Goal: Task Accomplishment & Management: Manage account settings

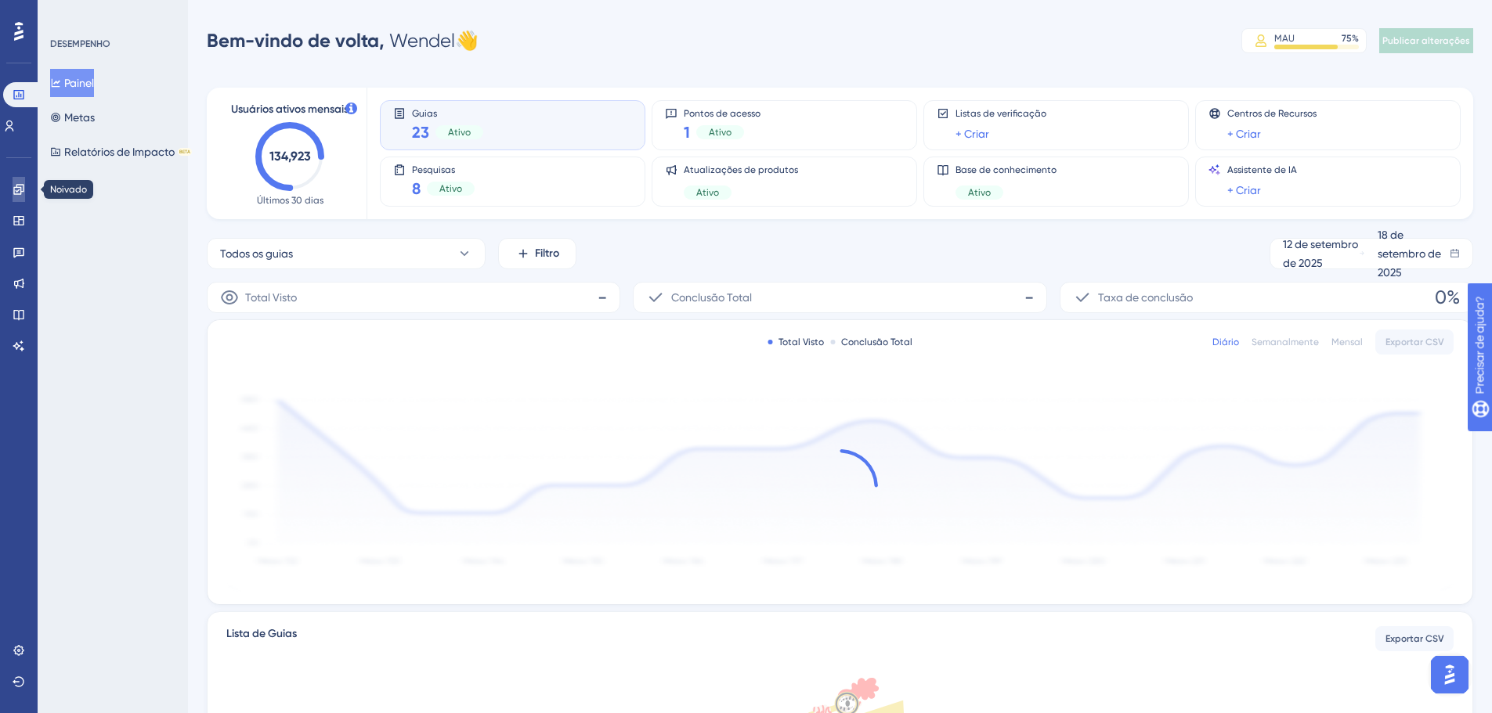
click at [23, 188] on icon at bounding box center [19, 189] width 13 height 13
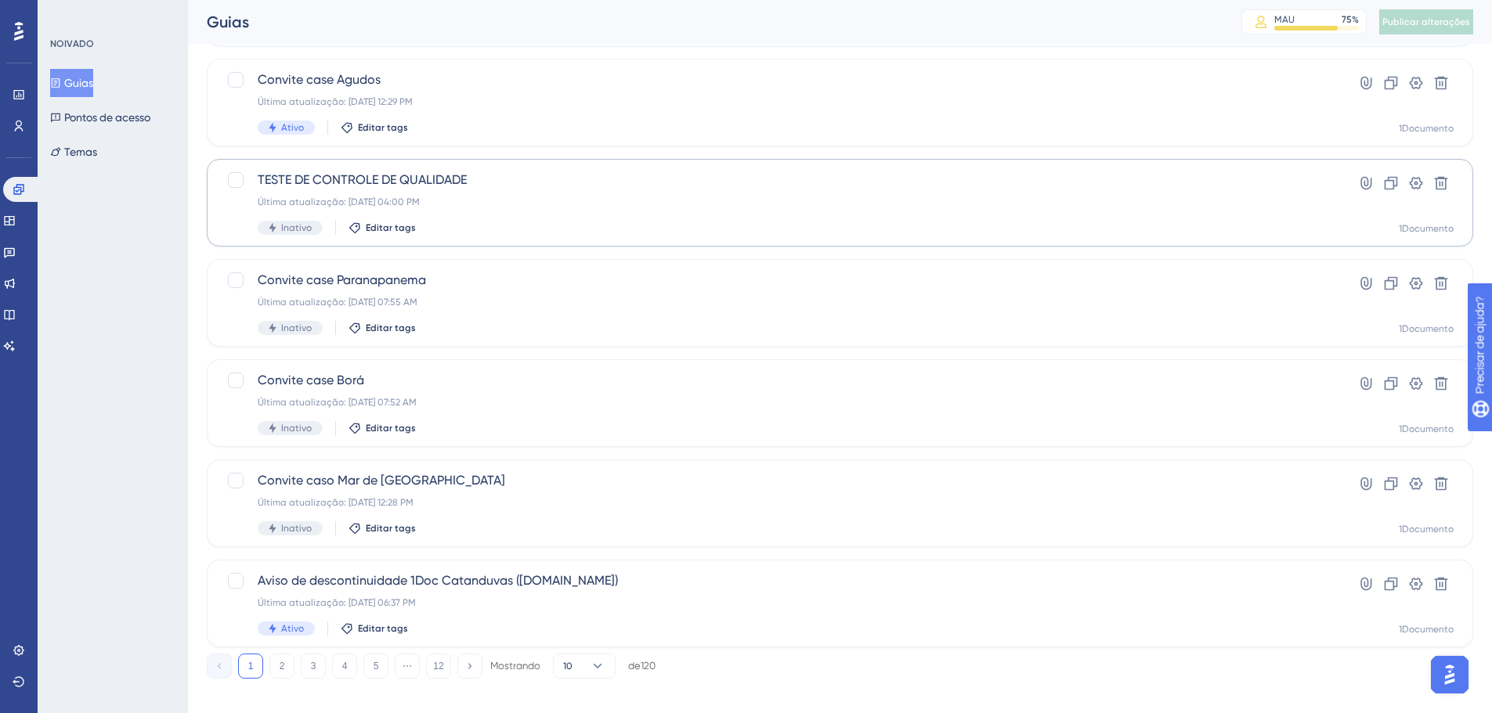
scroll to position [502, 0]
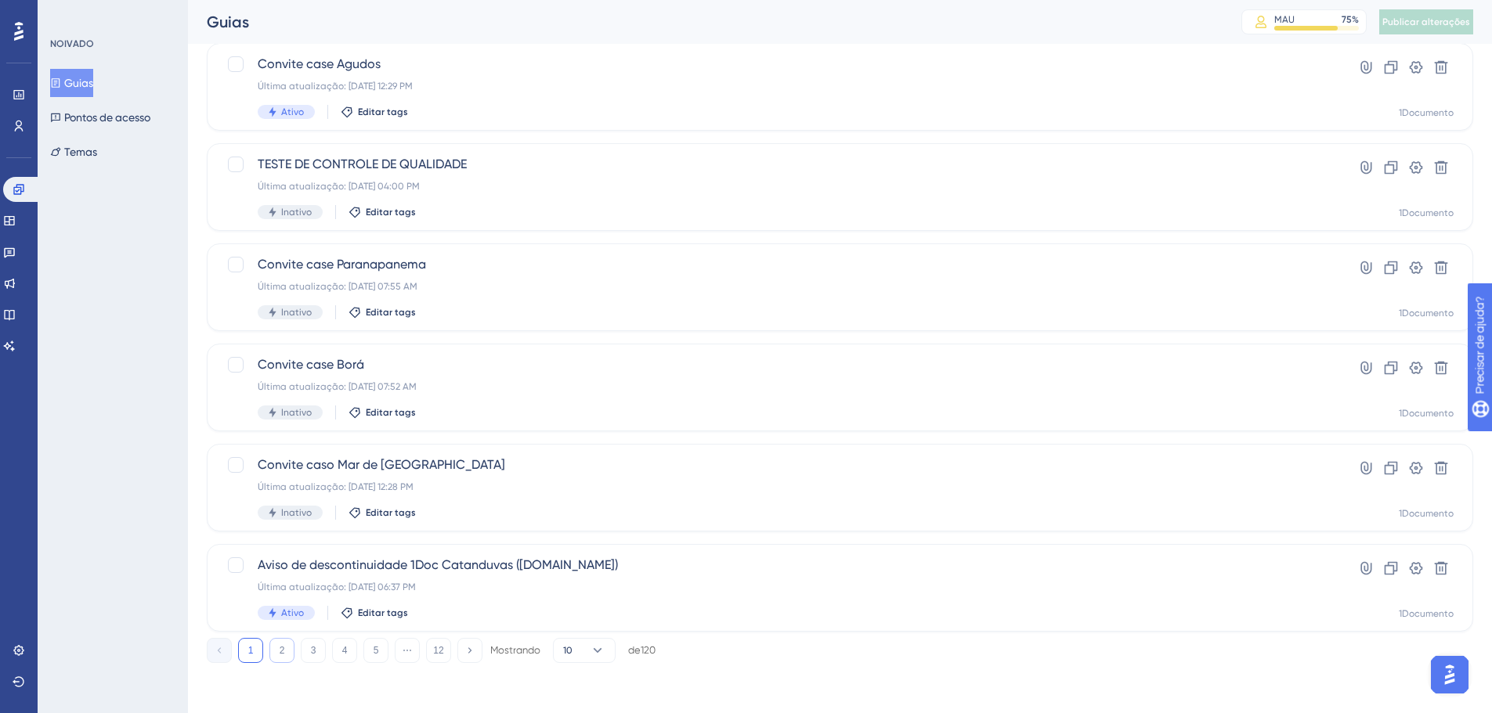
click at [280, 652] on font "2" at bounding box center [282, 650] width 5 height 11
click at [314, 648] on font "3" at bounding box center [313, 650] width 5 height 11
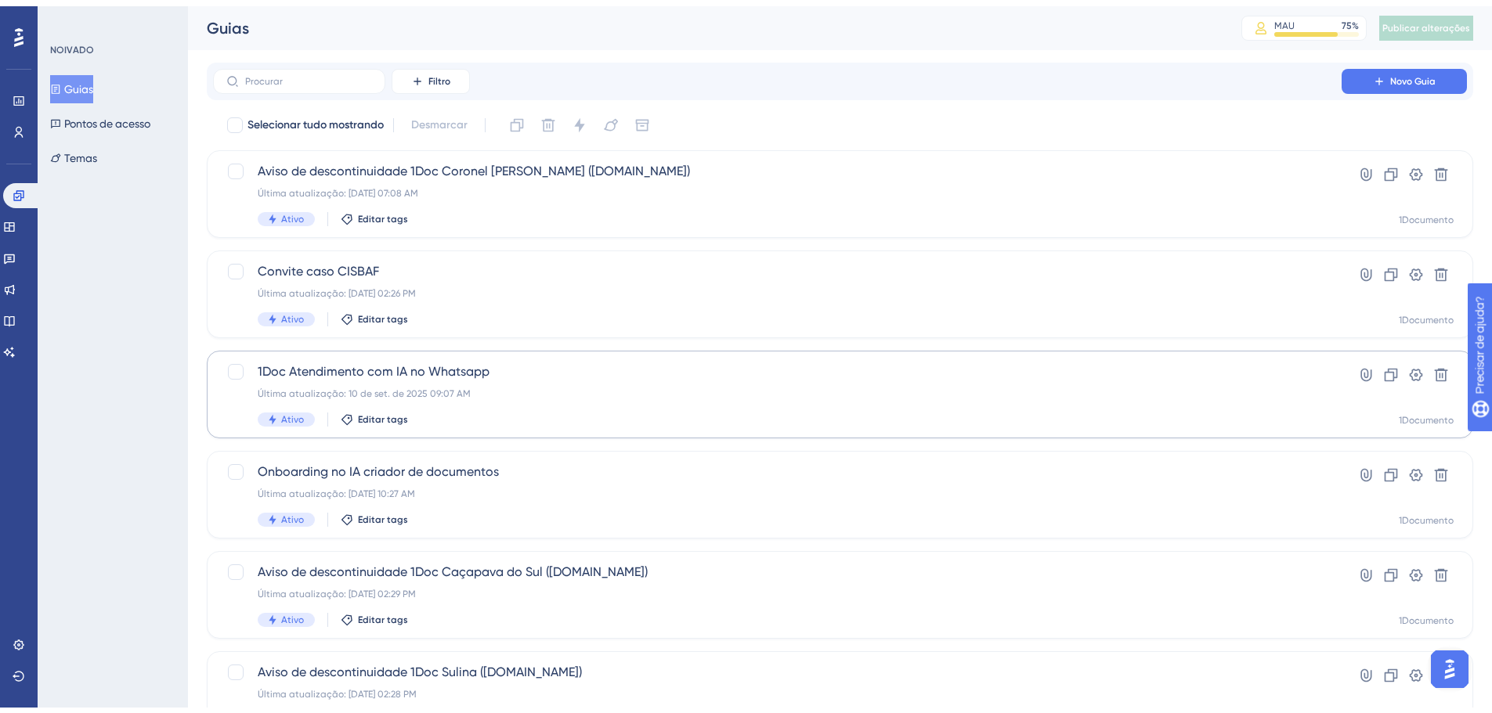
scroll to position [78, 0]
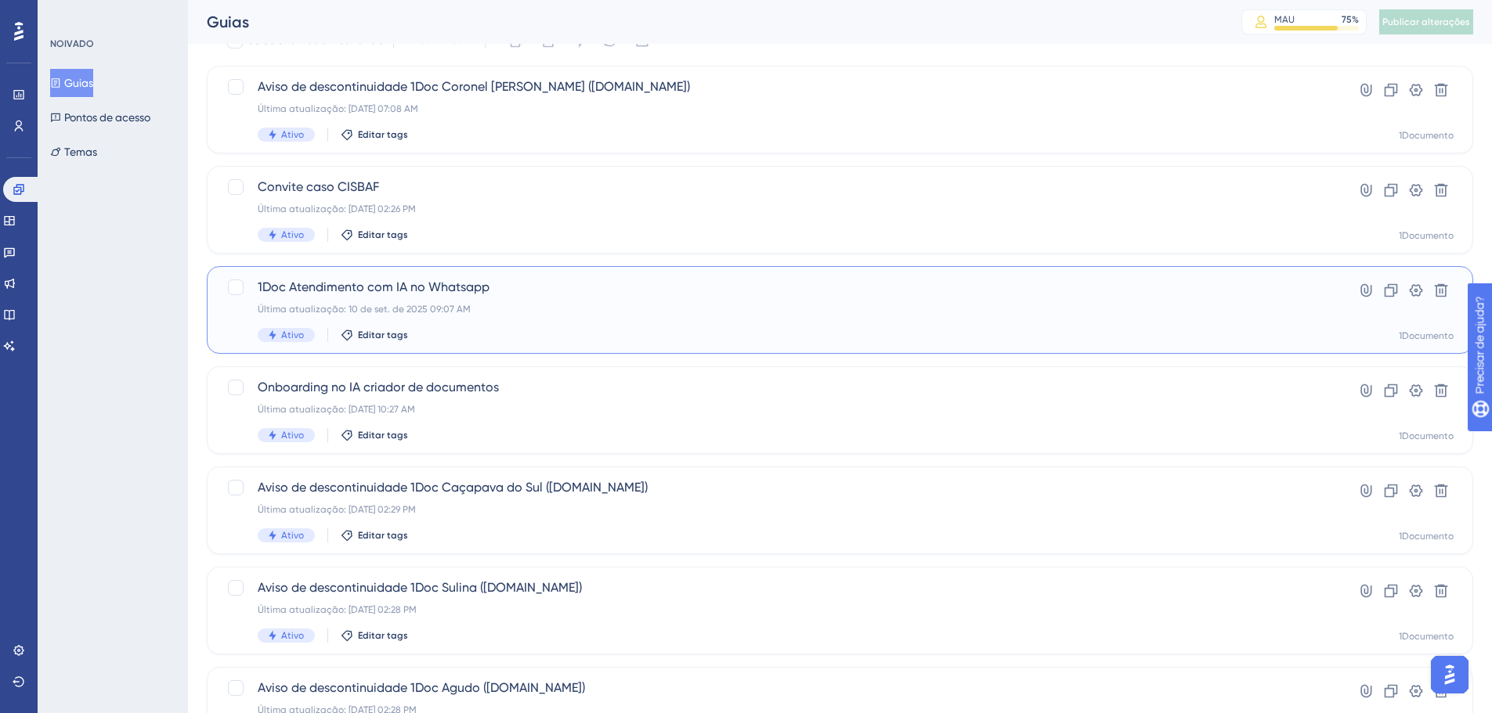
click at [370, 287] on font "1Doc Atendimento com IA no Whatsapp" at bounding box center [374, 287] width 232 height 15
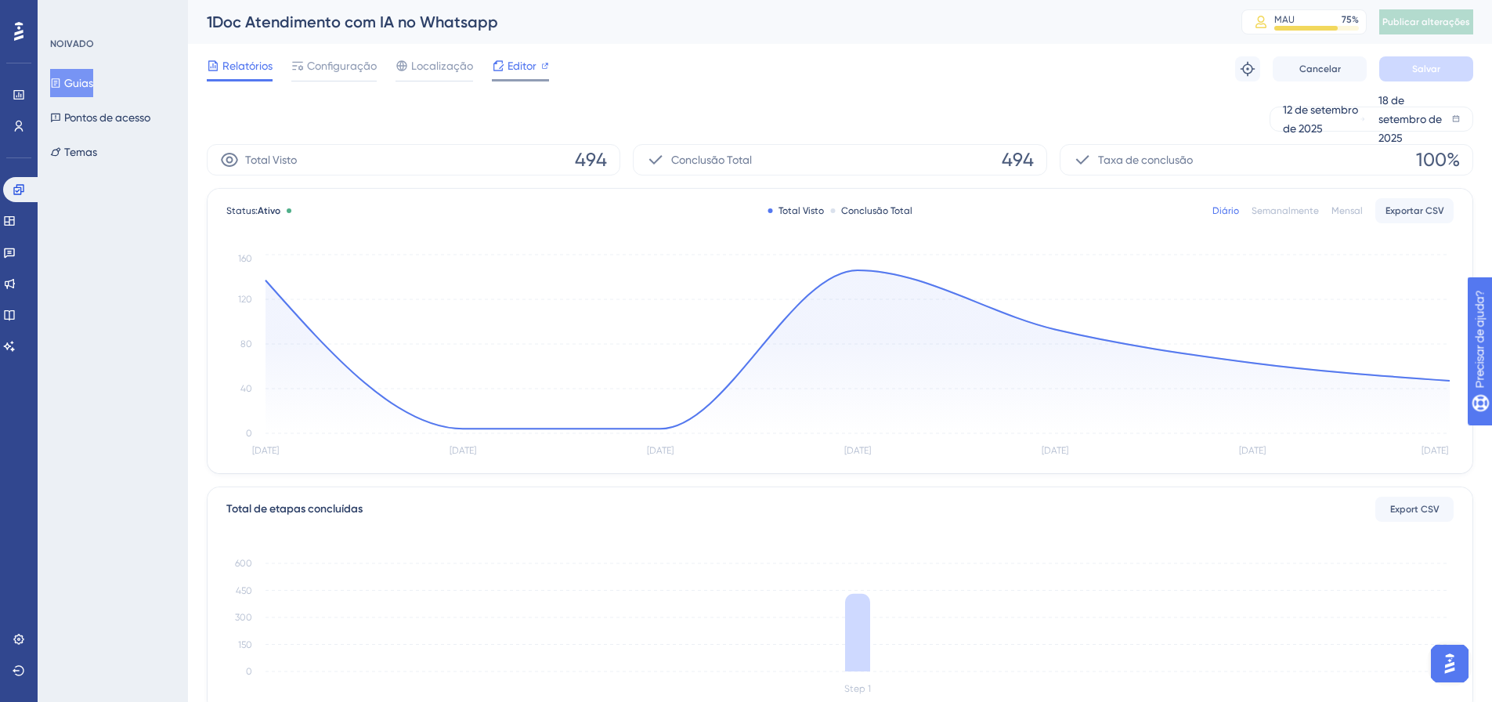
click at [512, 65] on font "Editor" at bounding box center [521, 66] width 29 height 13
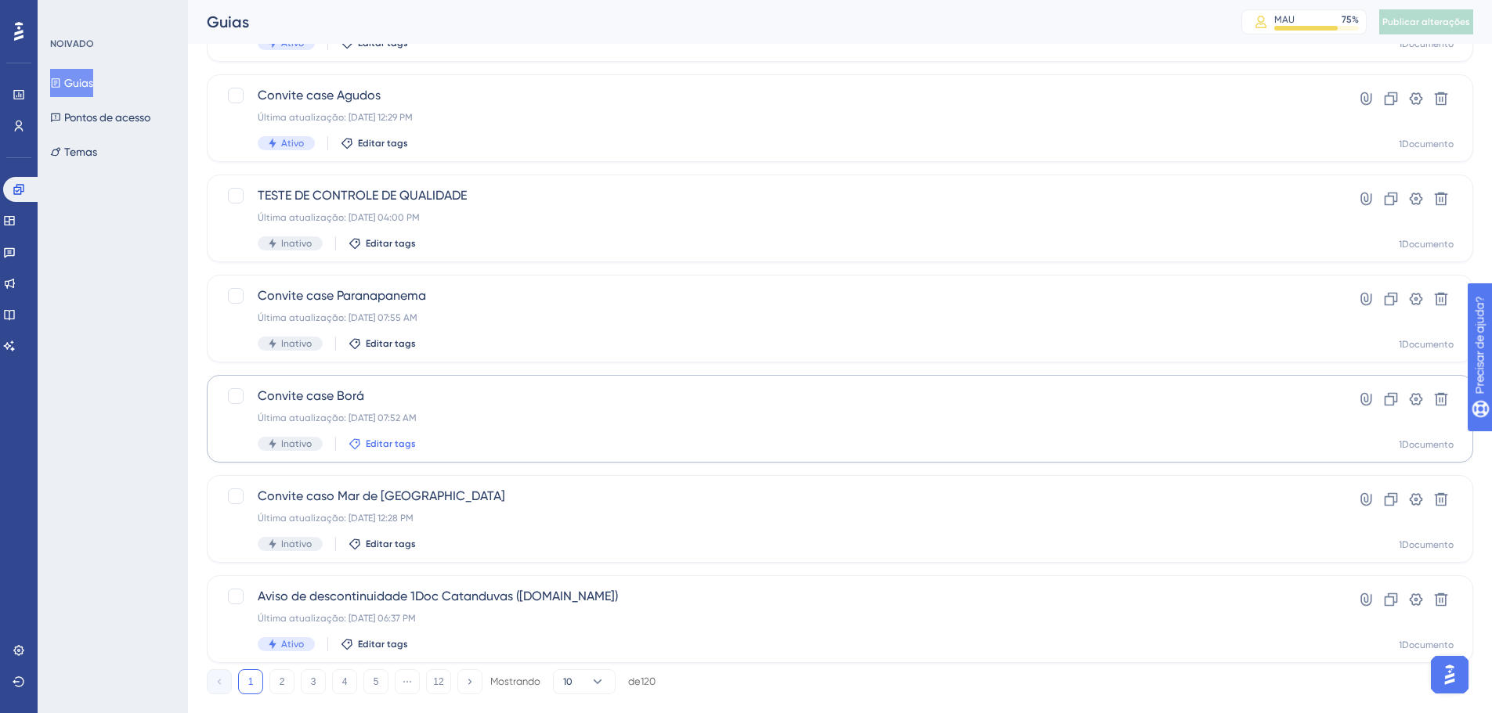
scroll to position [502, 0]
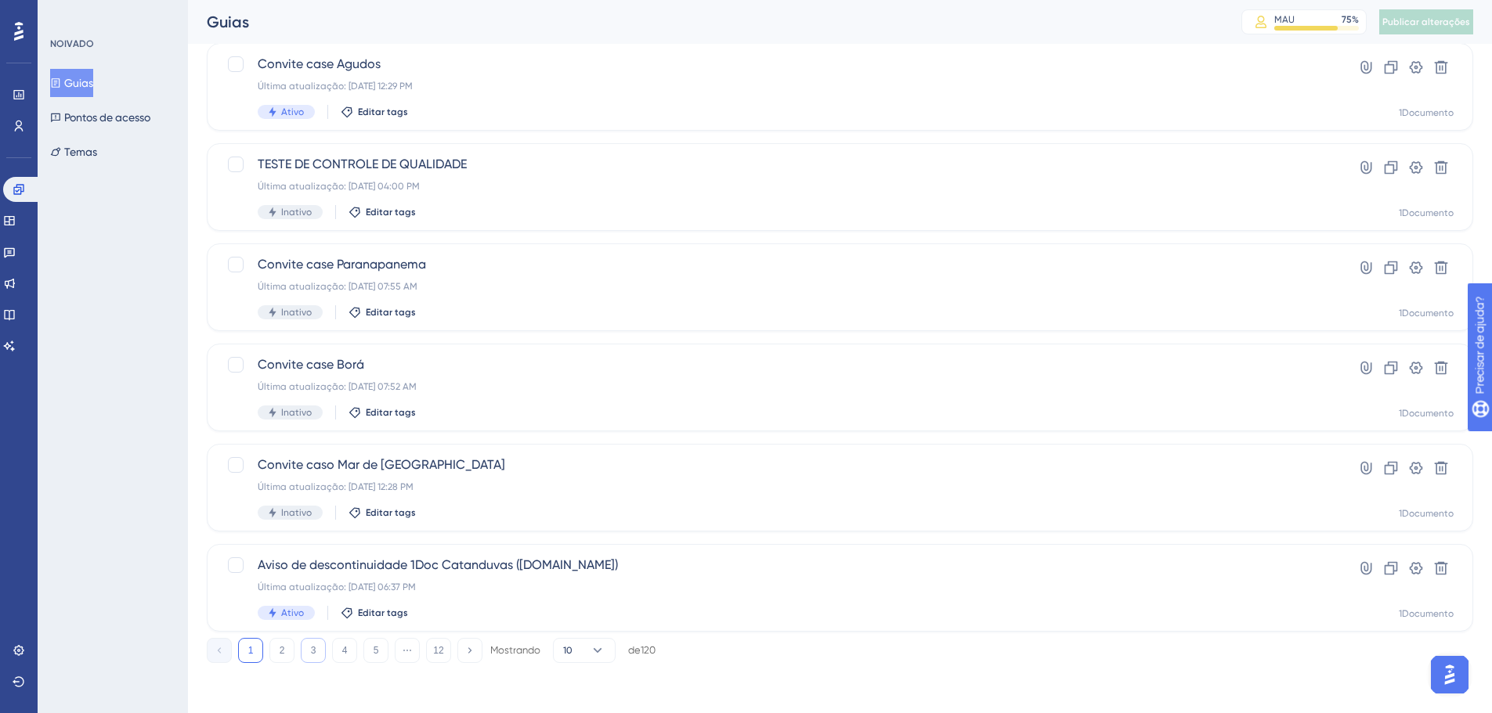
click at [316, 651] on font "3" at bounding box center [313, 650] width 5 height 11
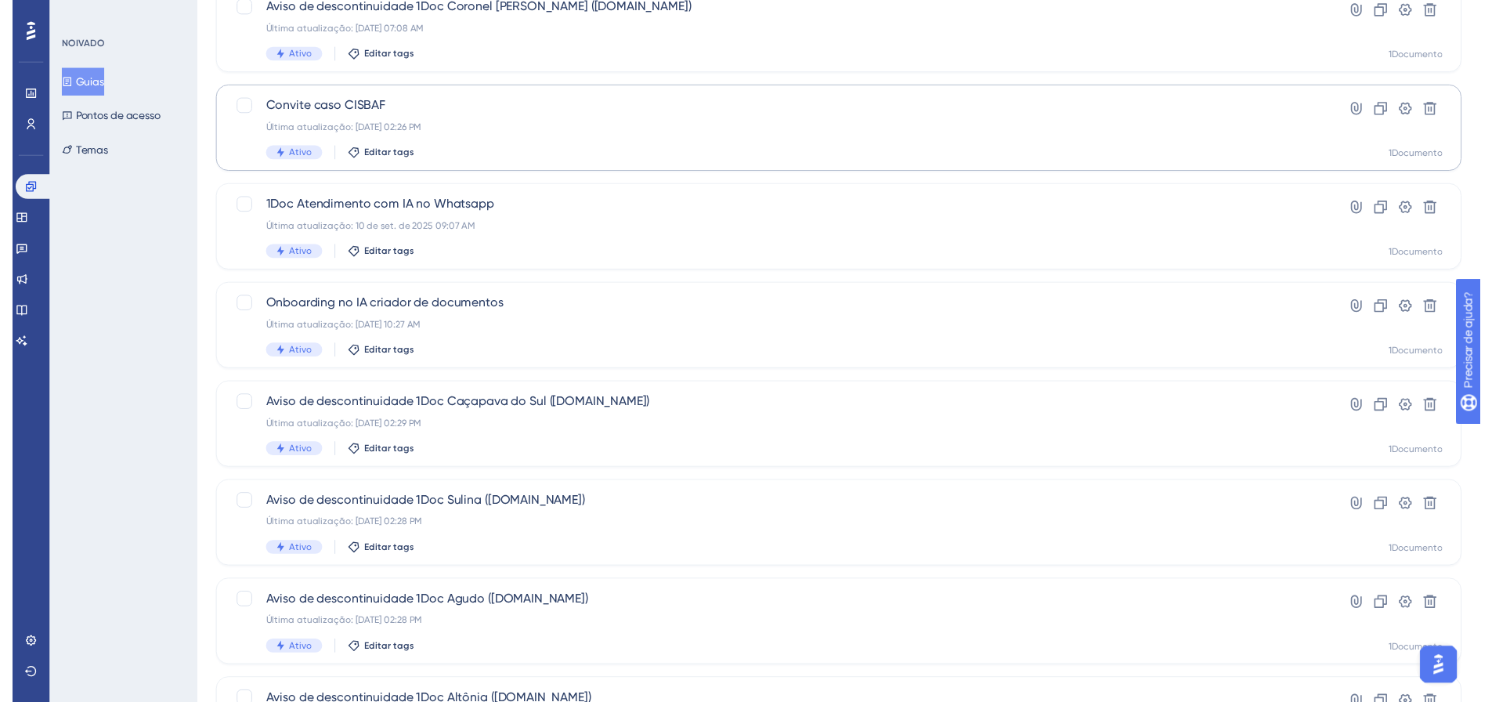
scroll to position [0, 0]
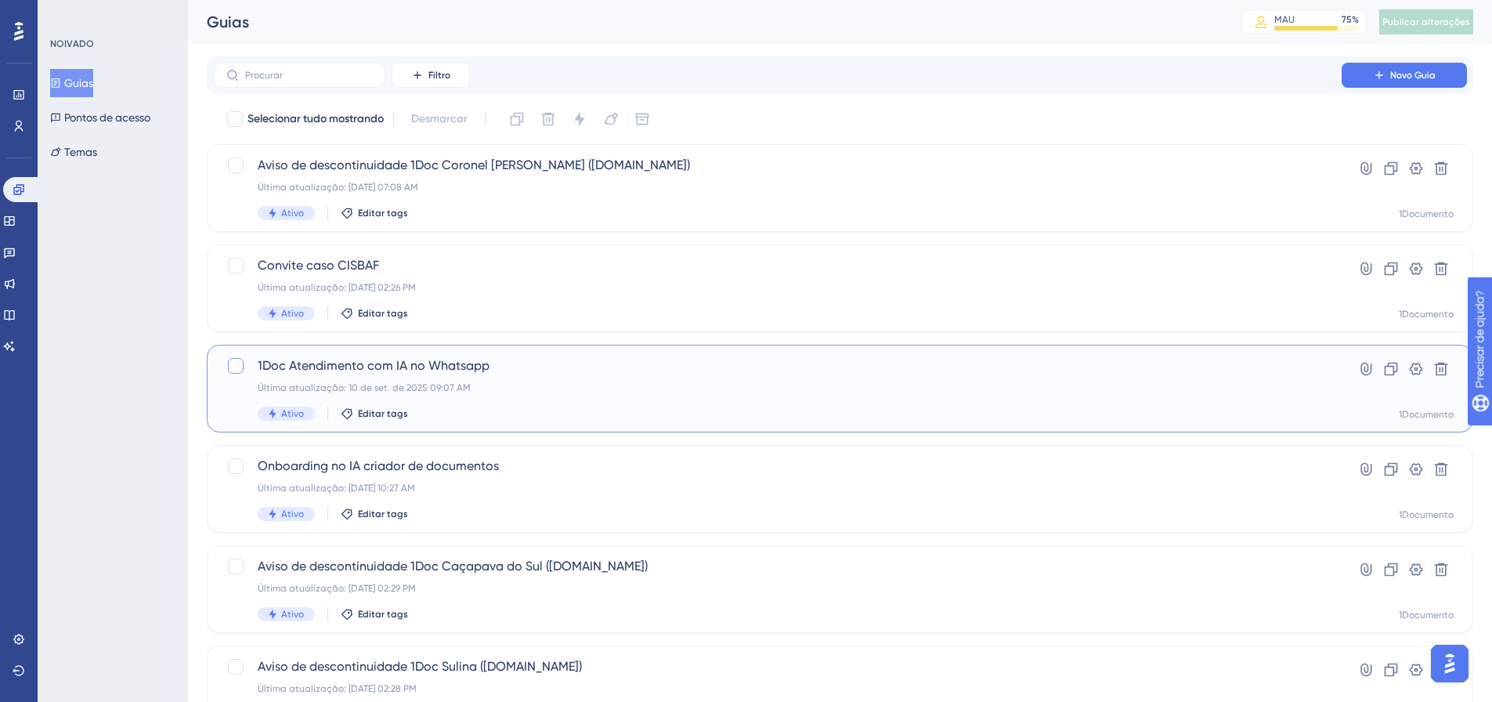
click at [230, 362] on div at bounding box center [236, 366] width 16 height 16
checkbox input "true"
click at [1387, 366] on icon at bounding box center [1390, 369] width 13 height 13
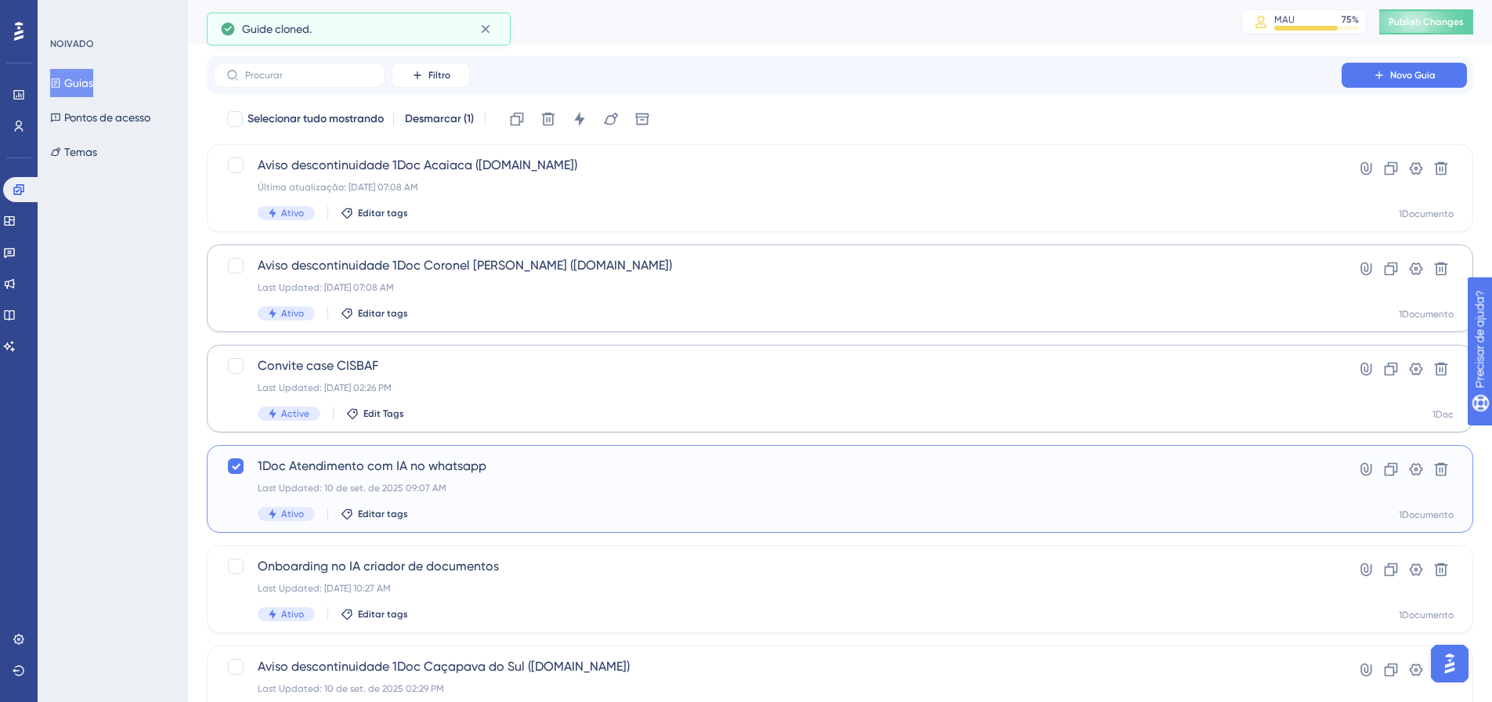
checkbox input "false"
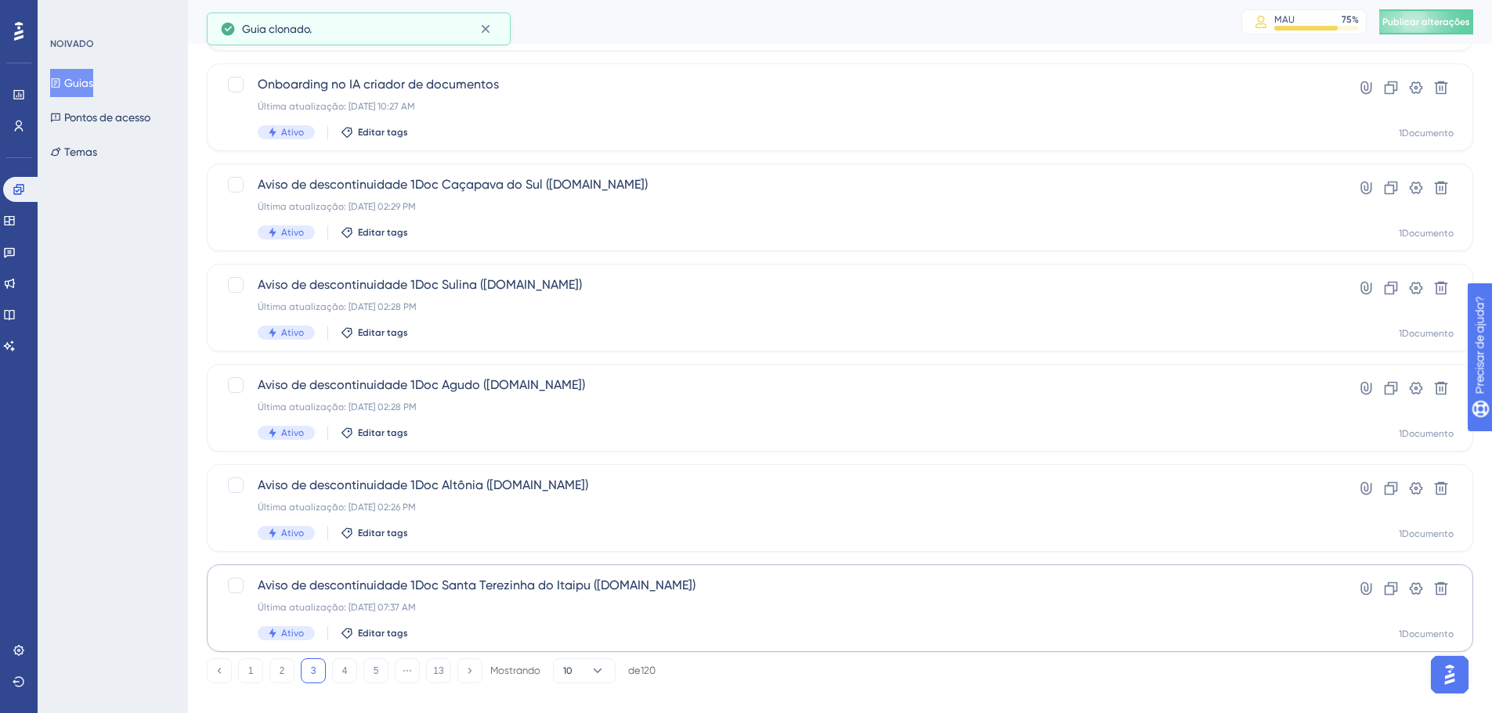
scroll to position [502, 0]
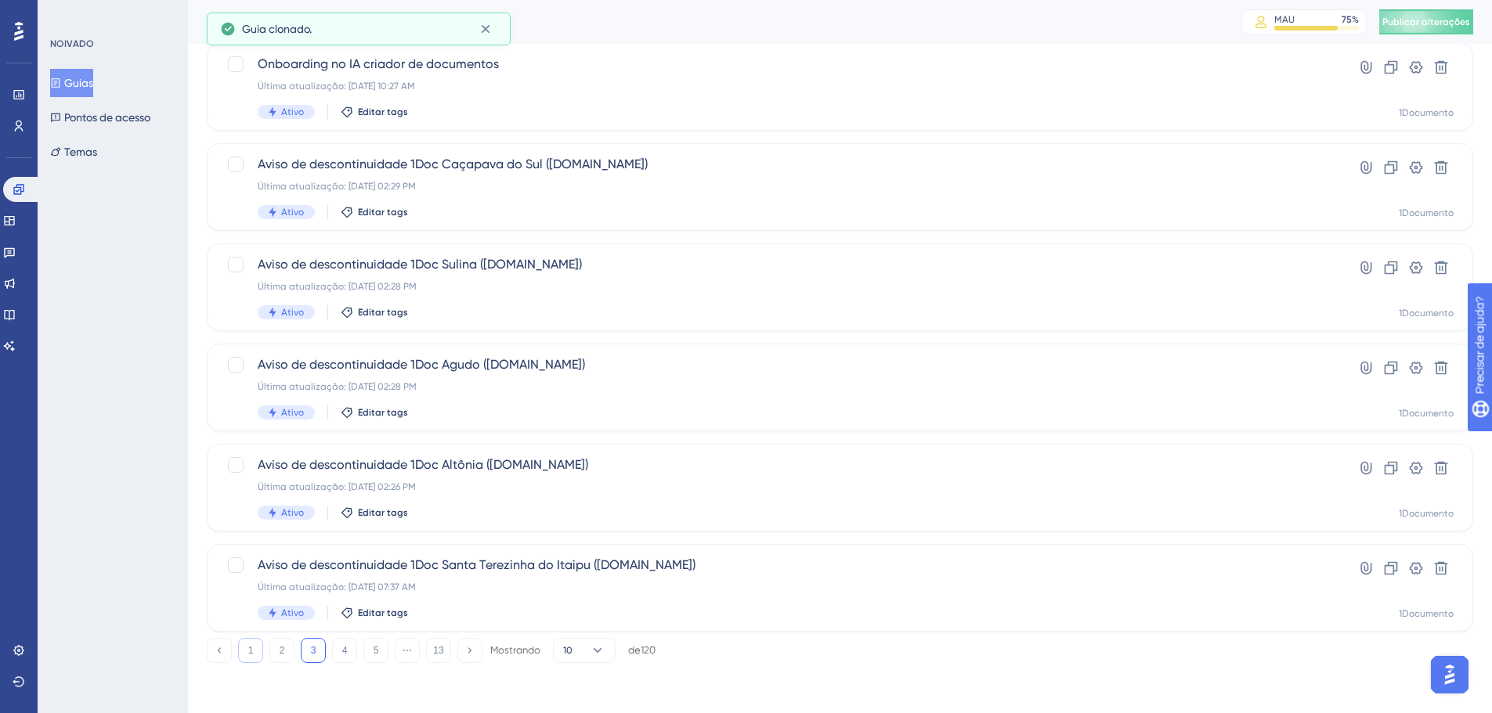
click at [248, 646] on font "1" at bounding box center [250, 650] width 5 height 11
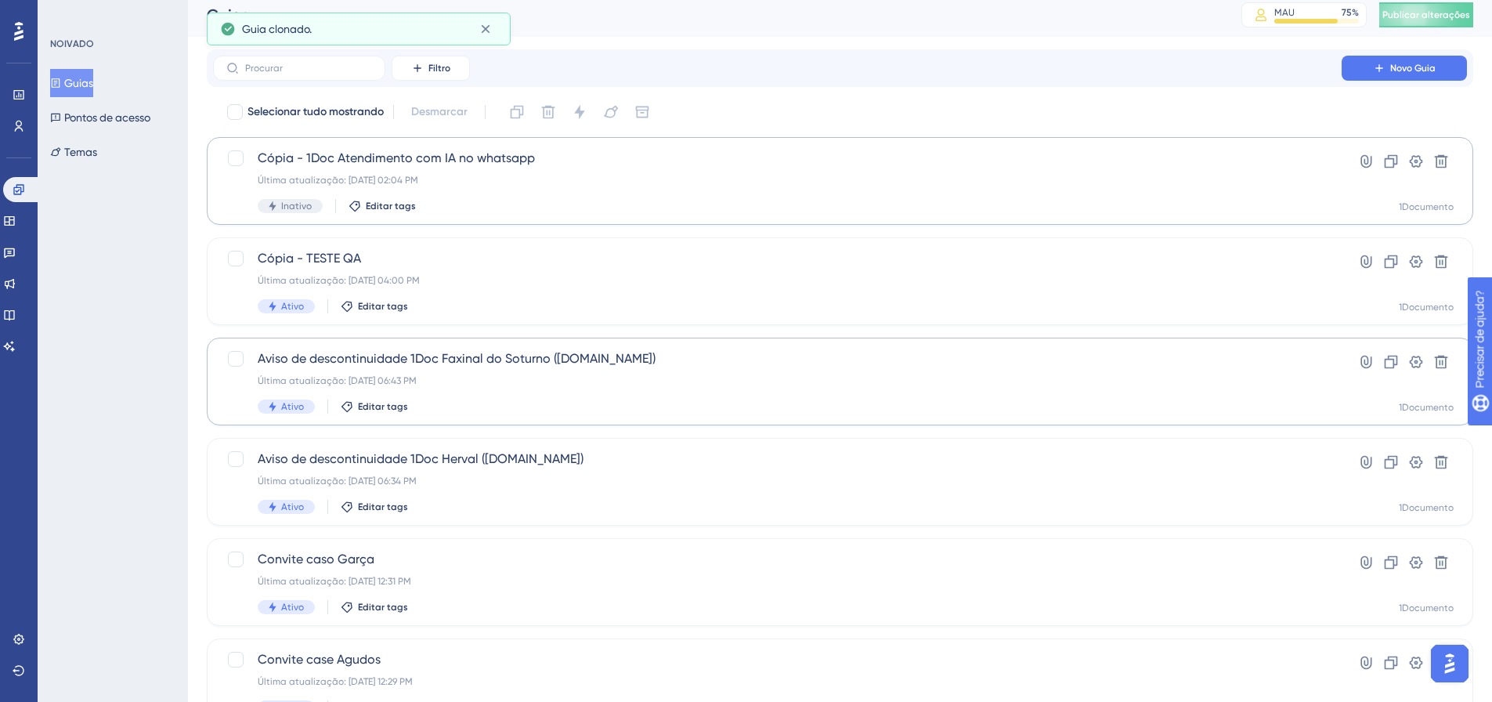
scroll to position [0, 0]
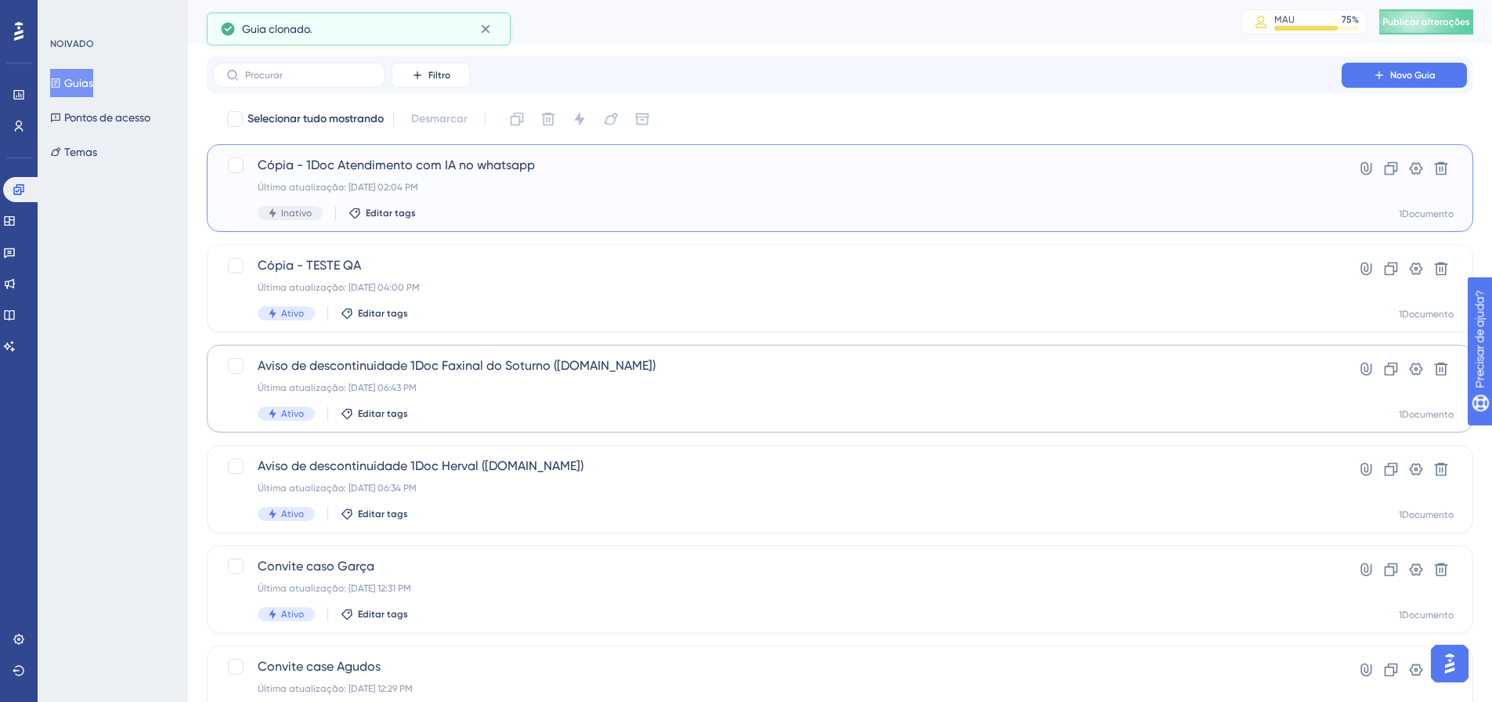
click at [362, 176] on div "Cópia - 1Doc Atendimento com IA no whatsapp Última atualização: 18 de set. de 2…" at bounding box center [777, 188] width 1039 height 64
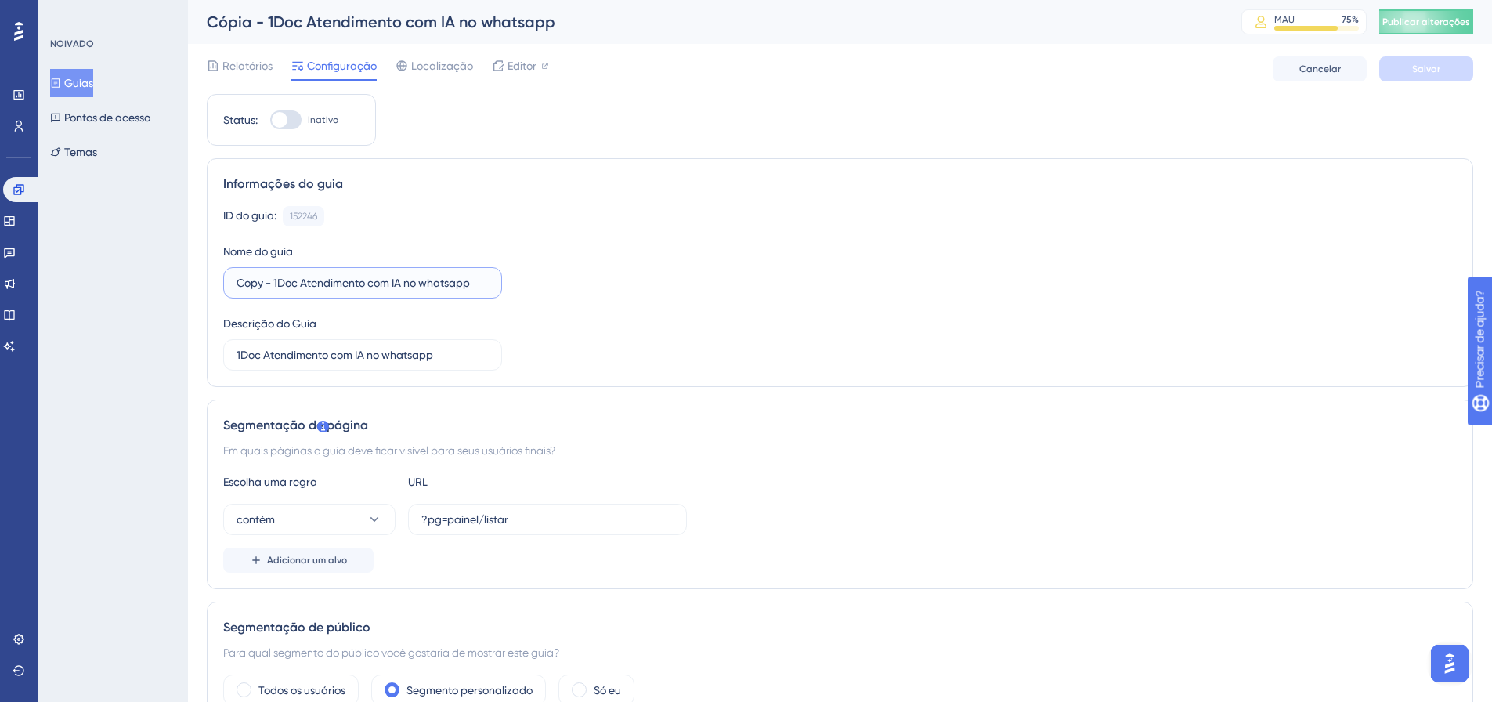
click at [354, 281] on input "Copy - 1Doc Atendimento com IA no whatsapp" at bounding box center [362, 282] width 252 height 17
click at [354, 281] on input "TESTE - CARLOS" at bounding box center [362, 282] width 252 height 17
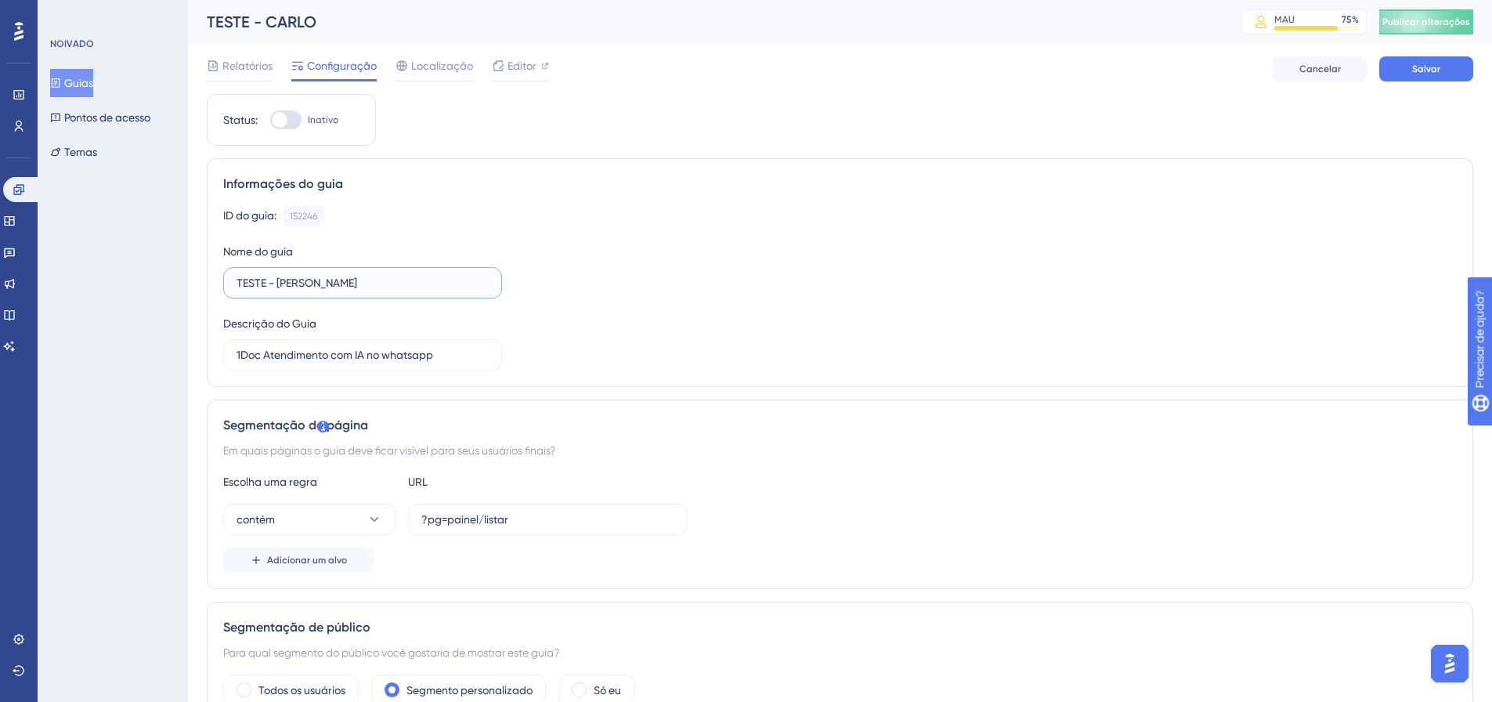
click at [354, 281] on input "TESTE - CARLOS" at bounding box center [362, 282] width 252 height 17
type input "TESTE - CARLOS"
click at [361, 348] on input "1Doc Atendimento com IA no whatsapp" at bounding box center [362, 354] width 252 height 17
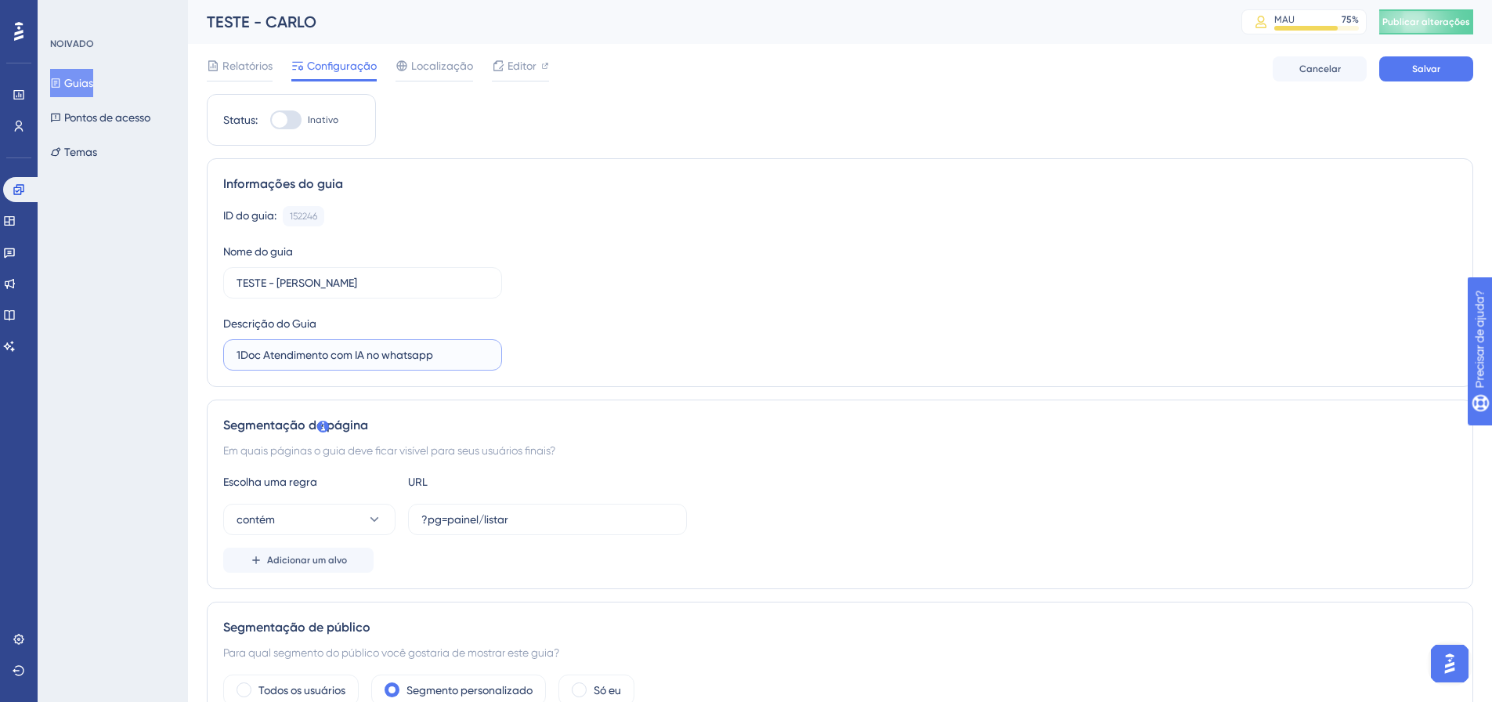
paste input "TESTE - CARLOS"
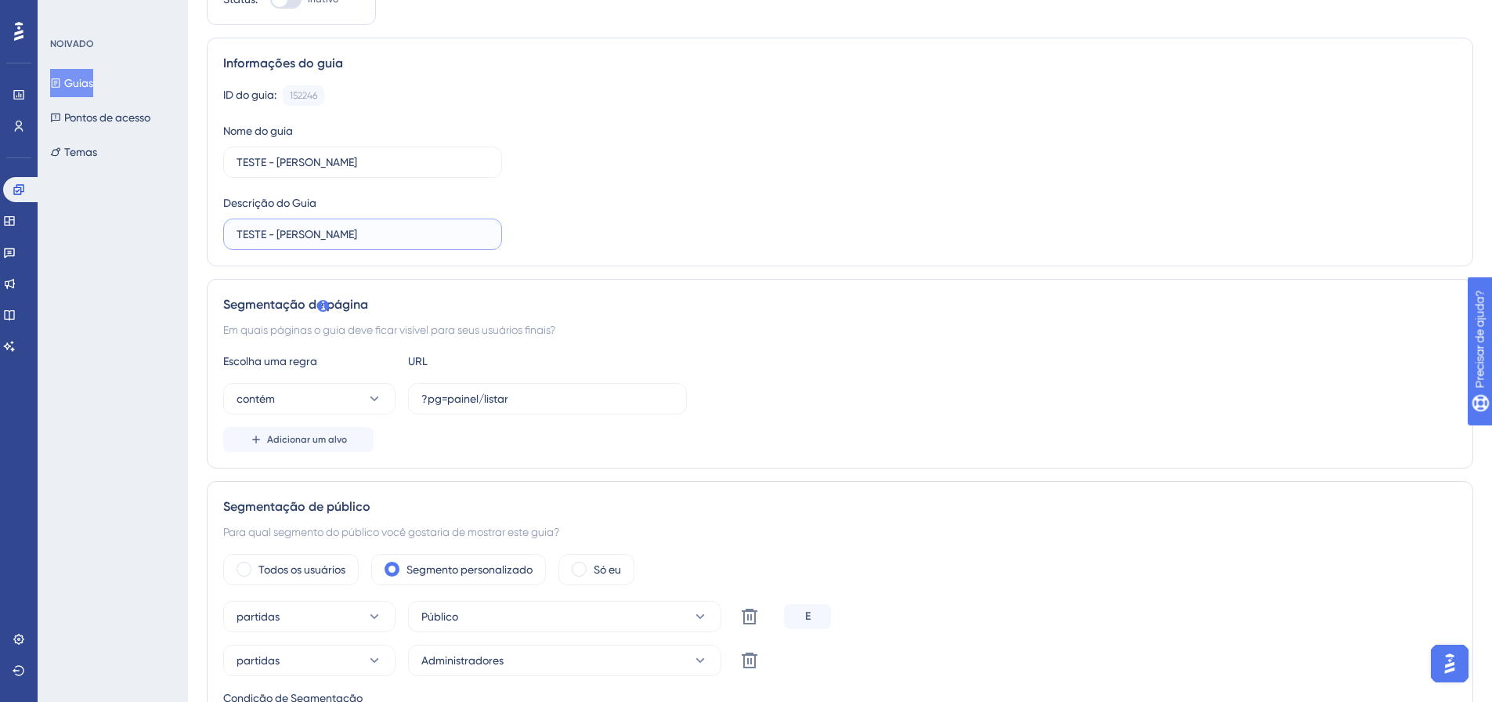
scroll to position [235, 0]
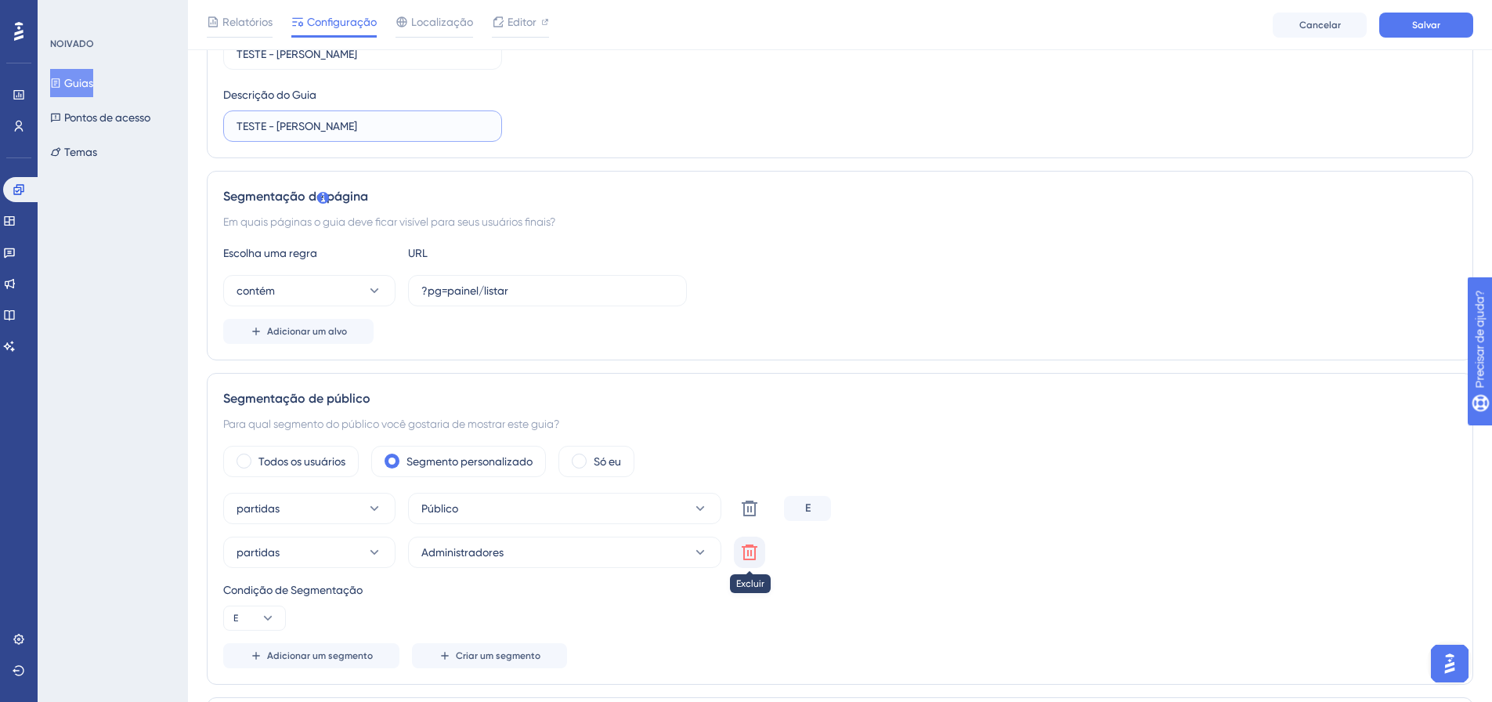
type input "TESTE - CARLOS"
click at [739, 553] on button at bounding box center [749, 551] width 31 height 31
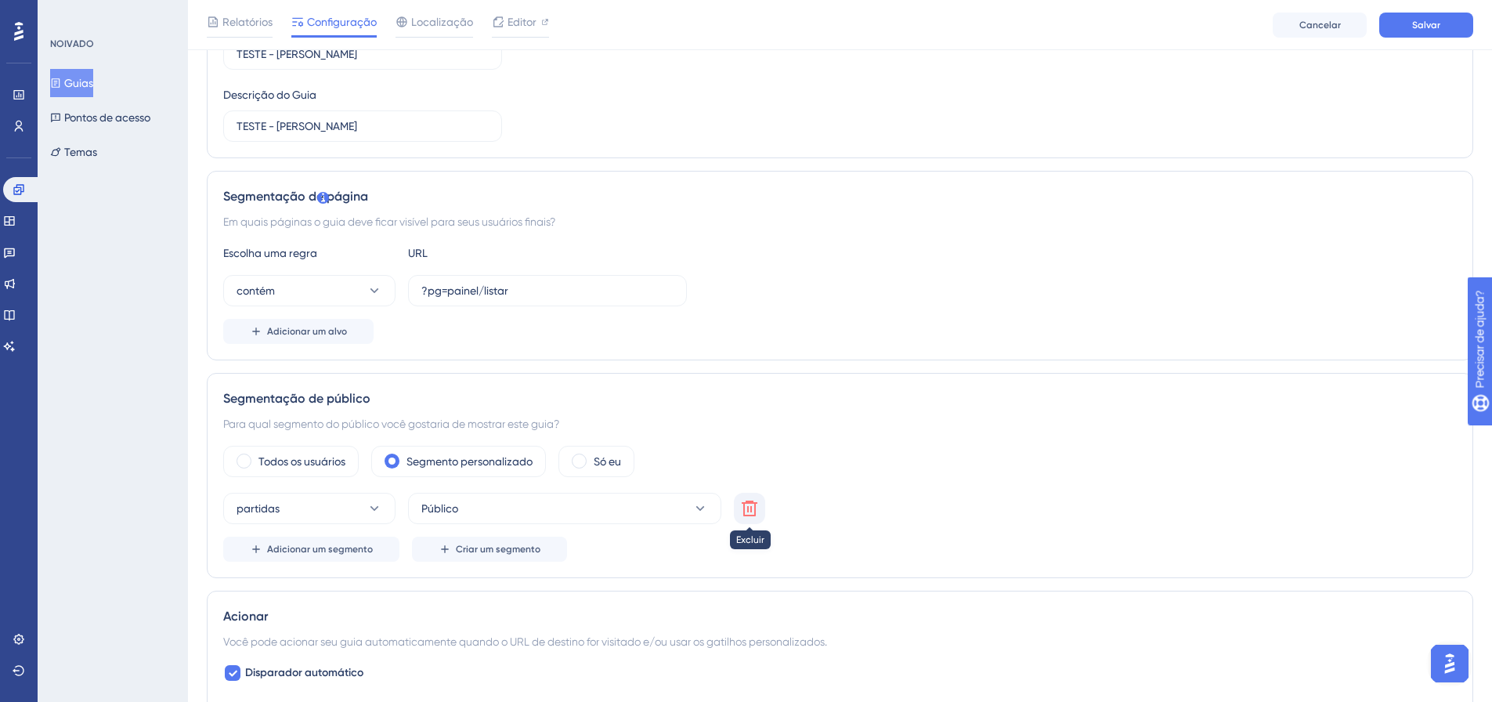
click at [747, 518] on button at bounding box center [749, 507] width 31 height 31
click at [460, 511] on font "Escolha um segmento" at bounding box center [475, 508] width 109 height 13
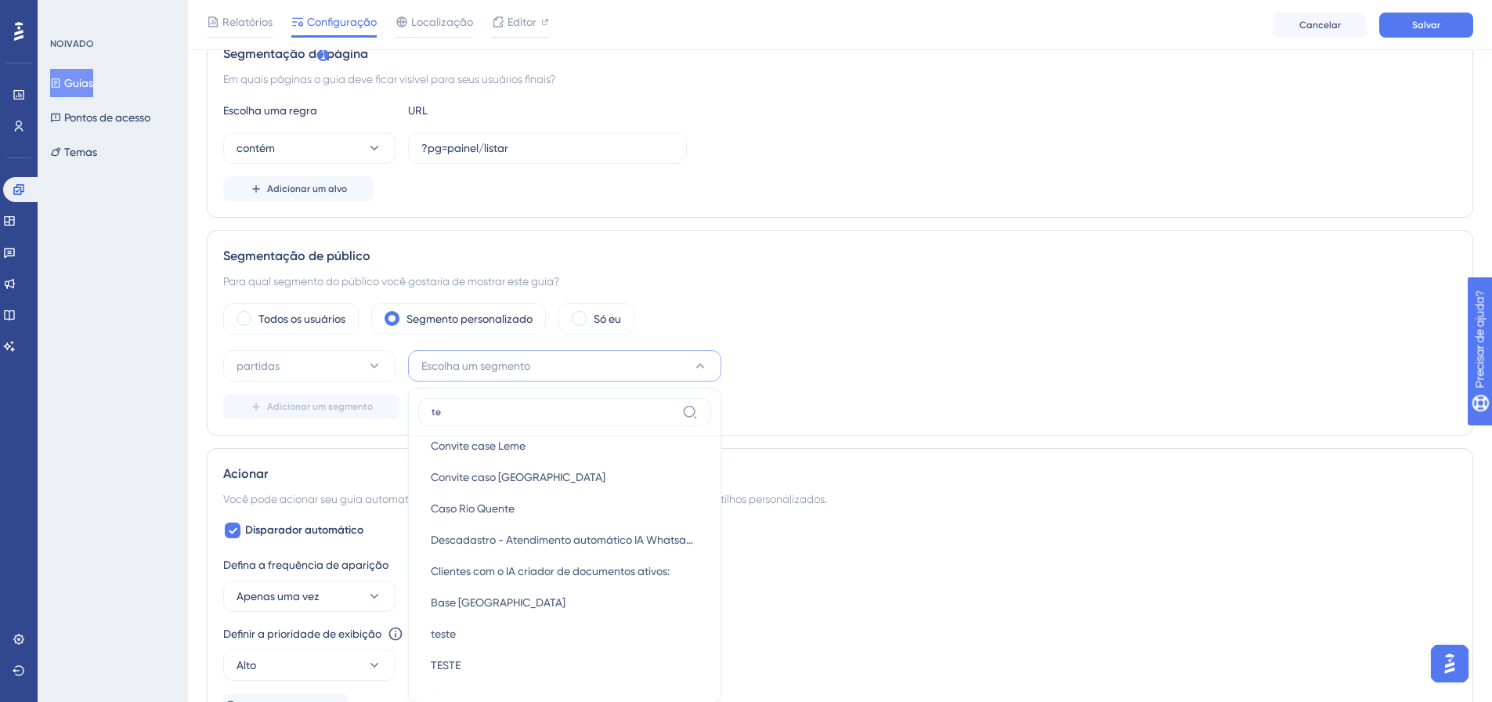
scroll to position [0, 0]
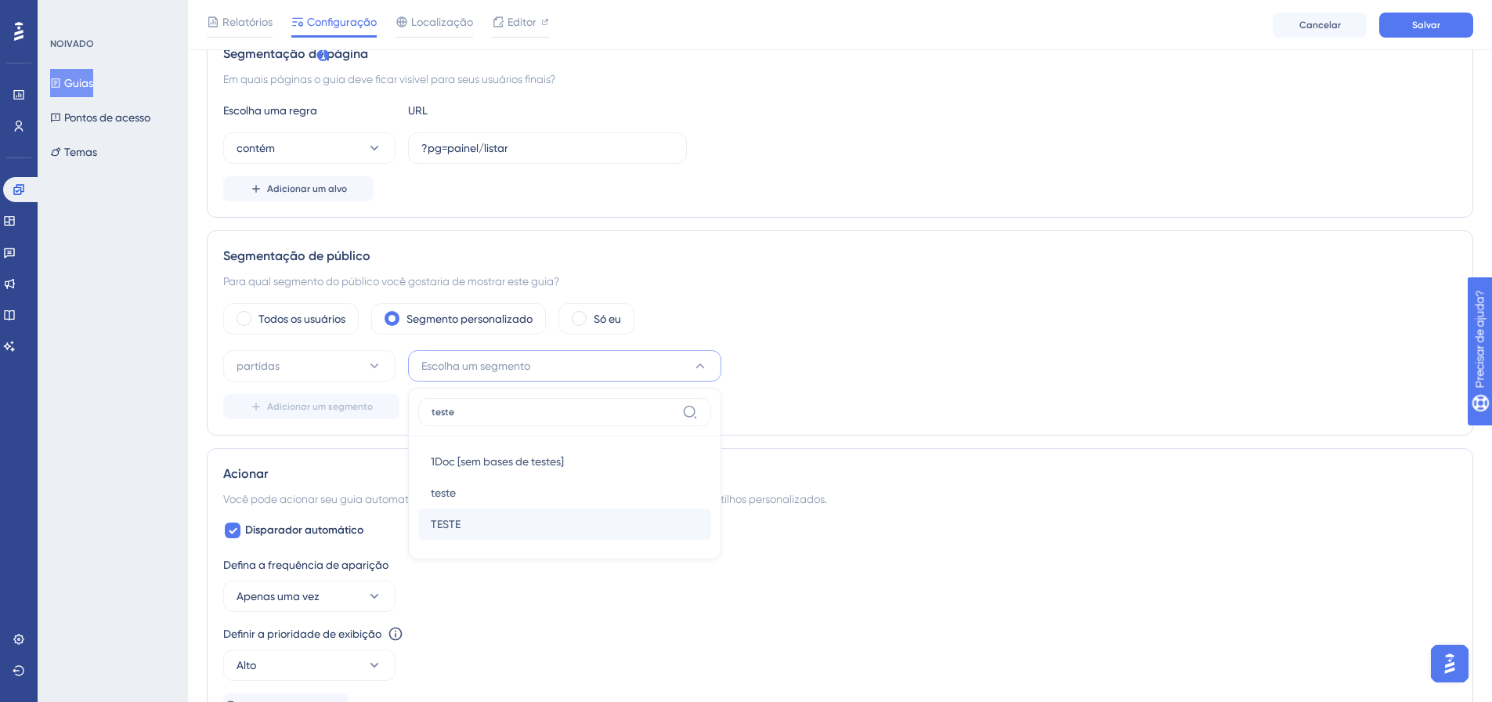
type input "teste"
click at [467, 538] on div "TESTE TESTE" at bounding box center [565, 523] width 268 height 31
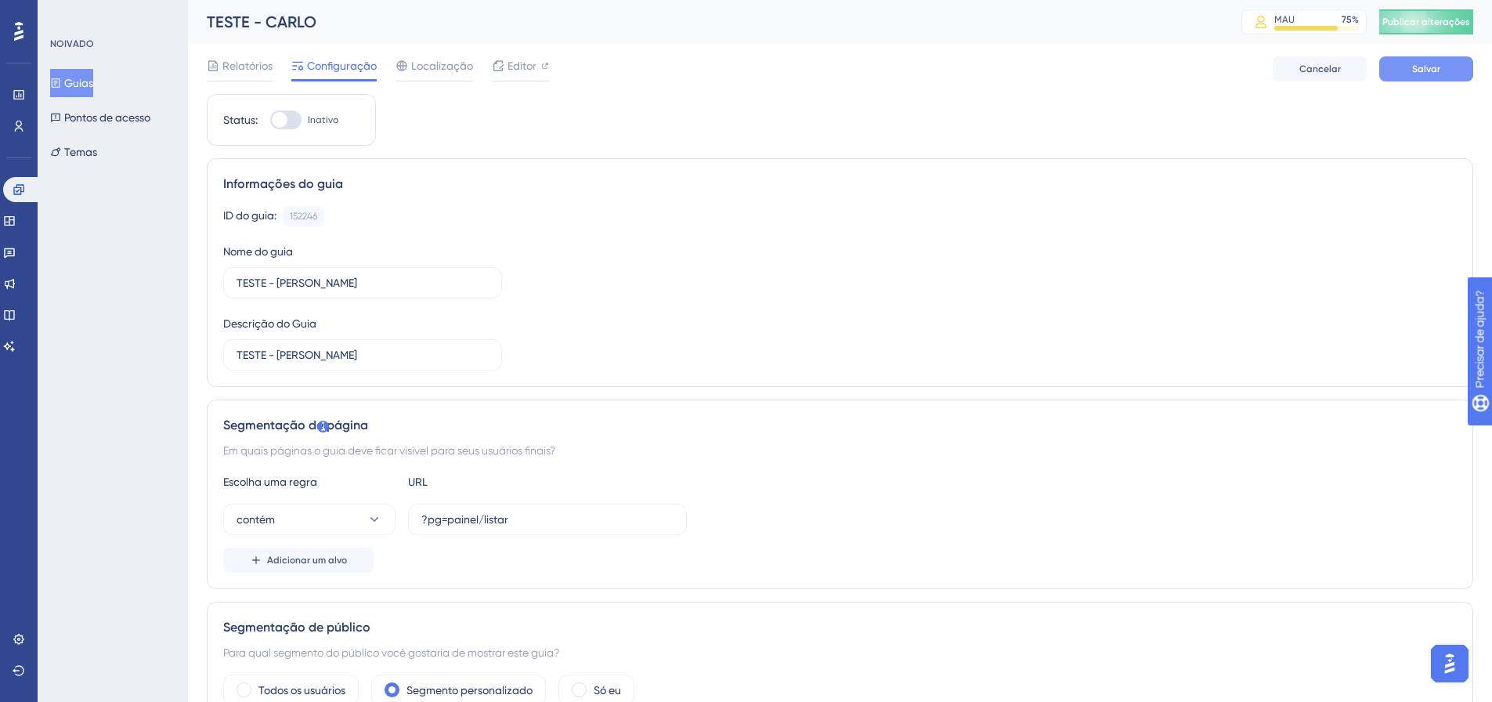
click at [1424, 73] on font "Salvar" at bounding box center [1426, 68] width 28 height 11
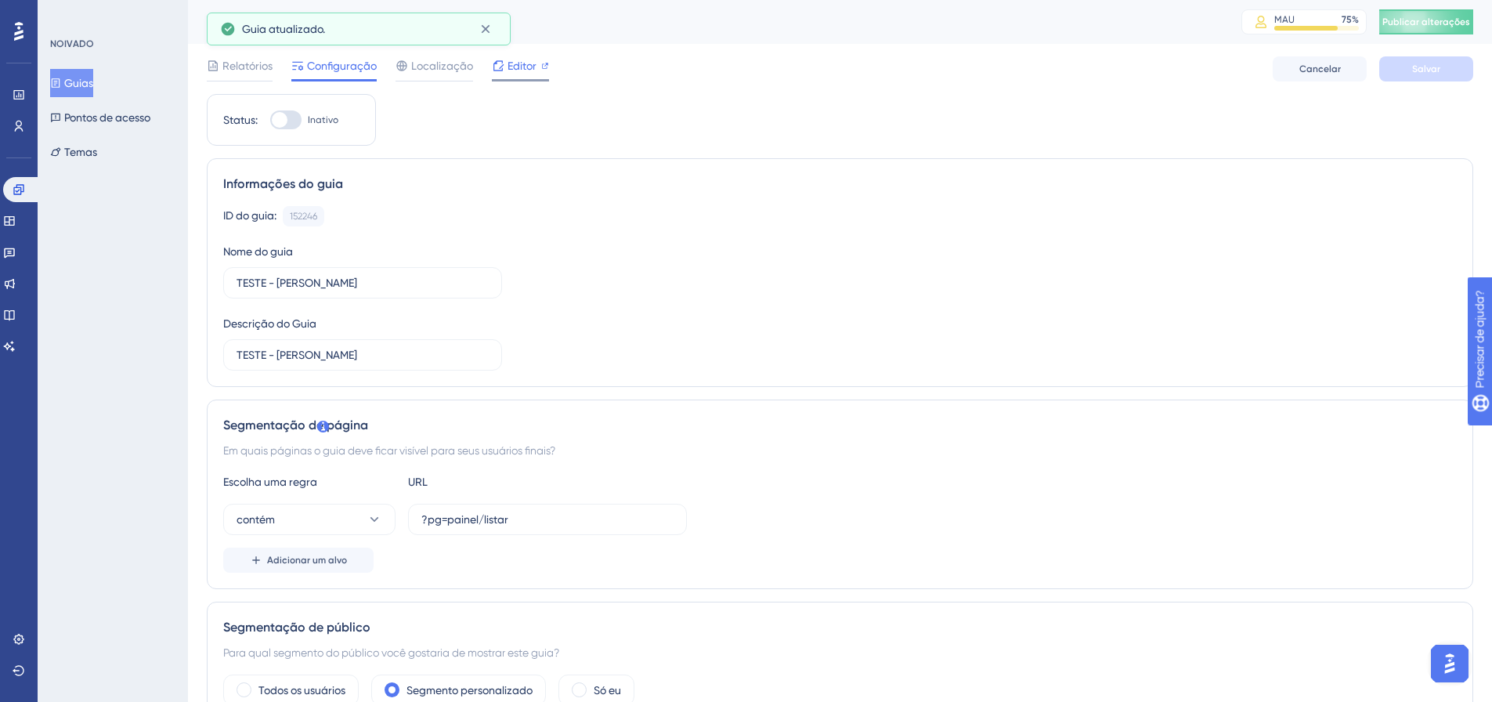
click at [524, 68] on font "Editor" at bounding box center [521, 66] width 29 height 13
drag, startPoint x: 17, startPoint y: 194, endPoint x: 135, endPoint y: 186, distance: 117.7
click at [17, 194] on icon at bounding box center [18, 189] width 10 height 10
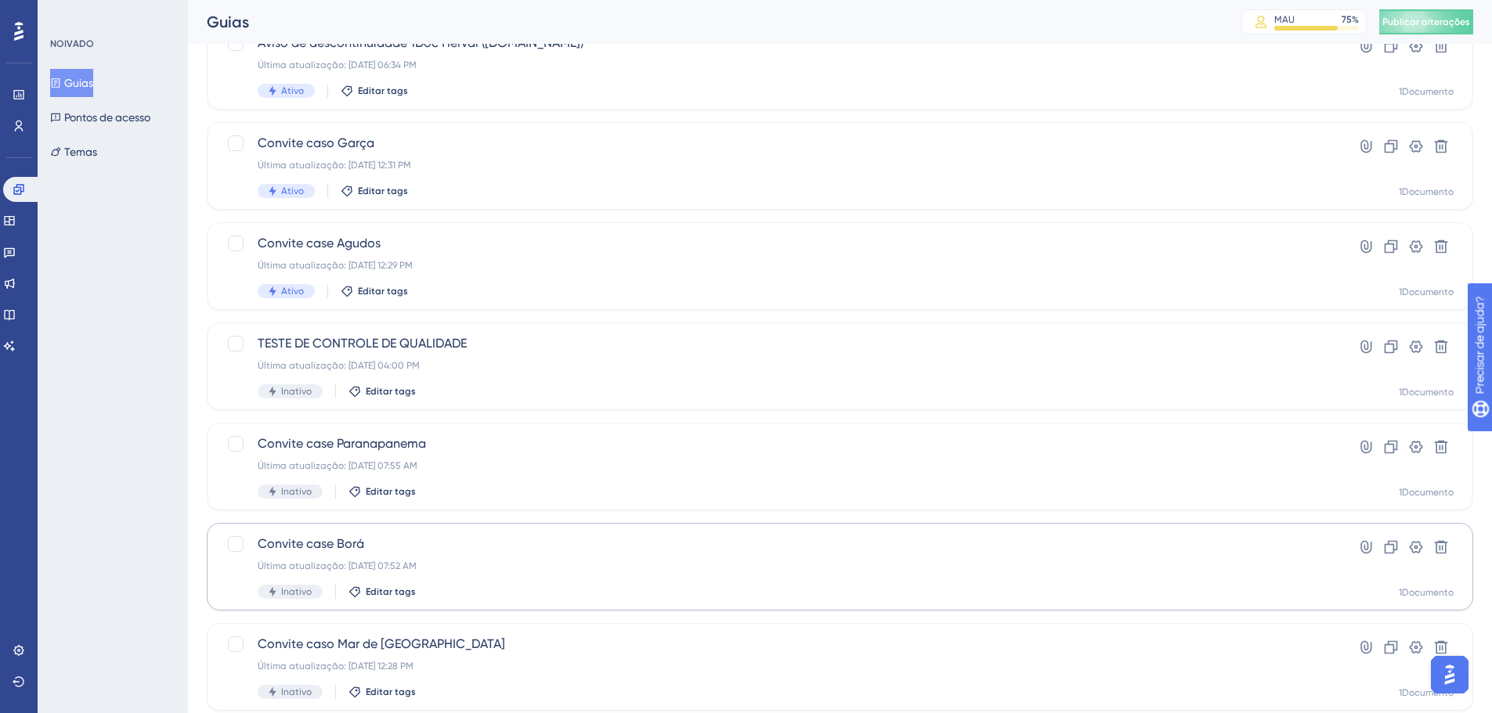
scroll to position [502, 0]
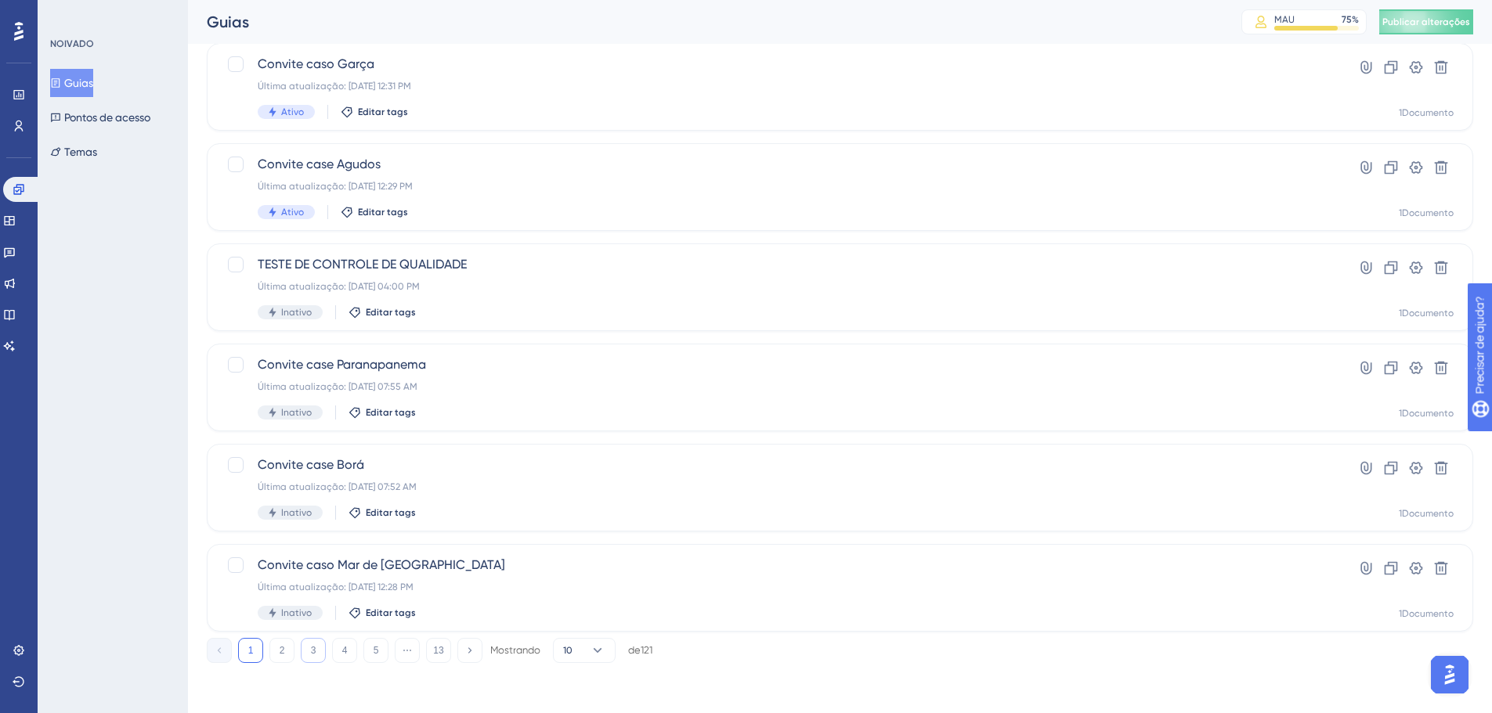
click at [323, 655] on button "3" at bounding box center [313, 650] width 25 height 25
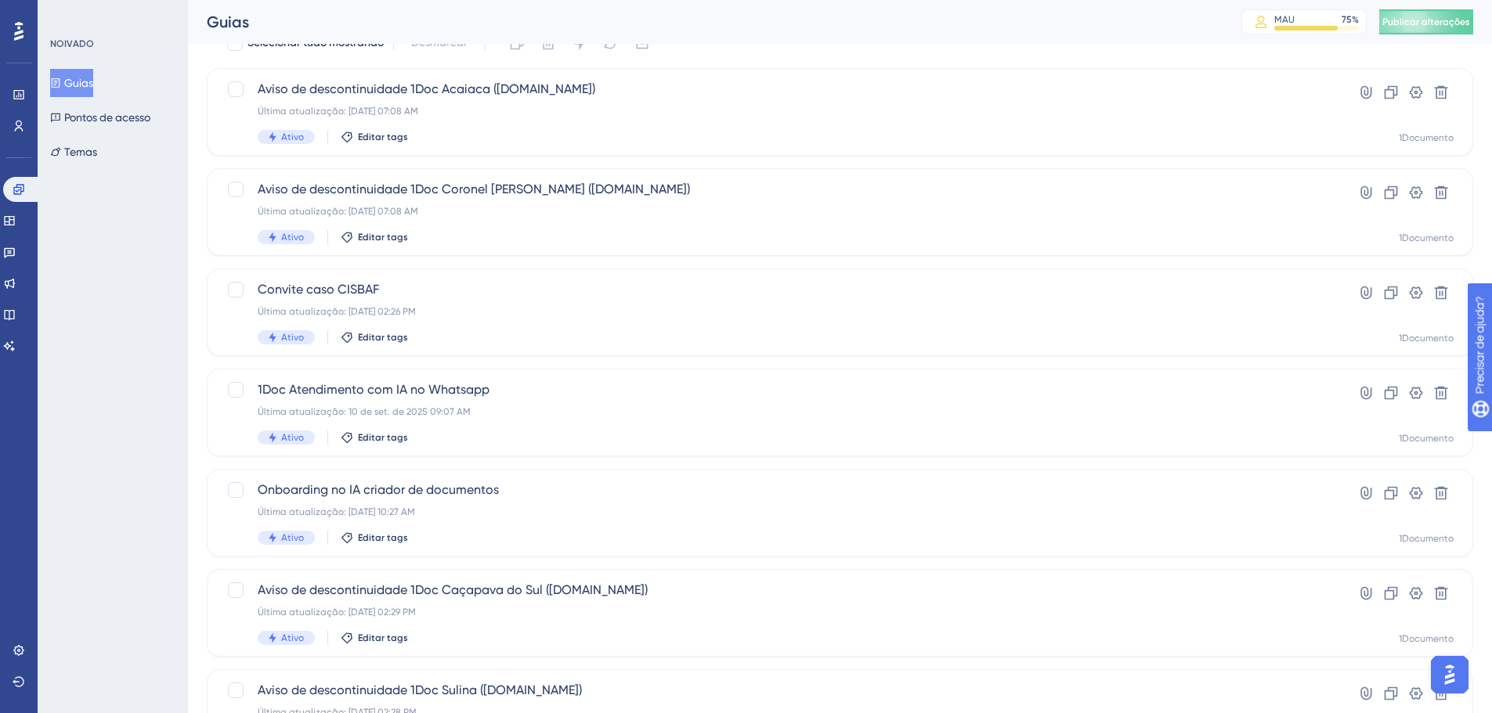
scroll to position [235, 0]
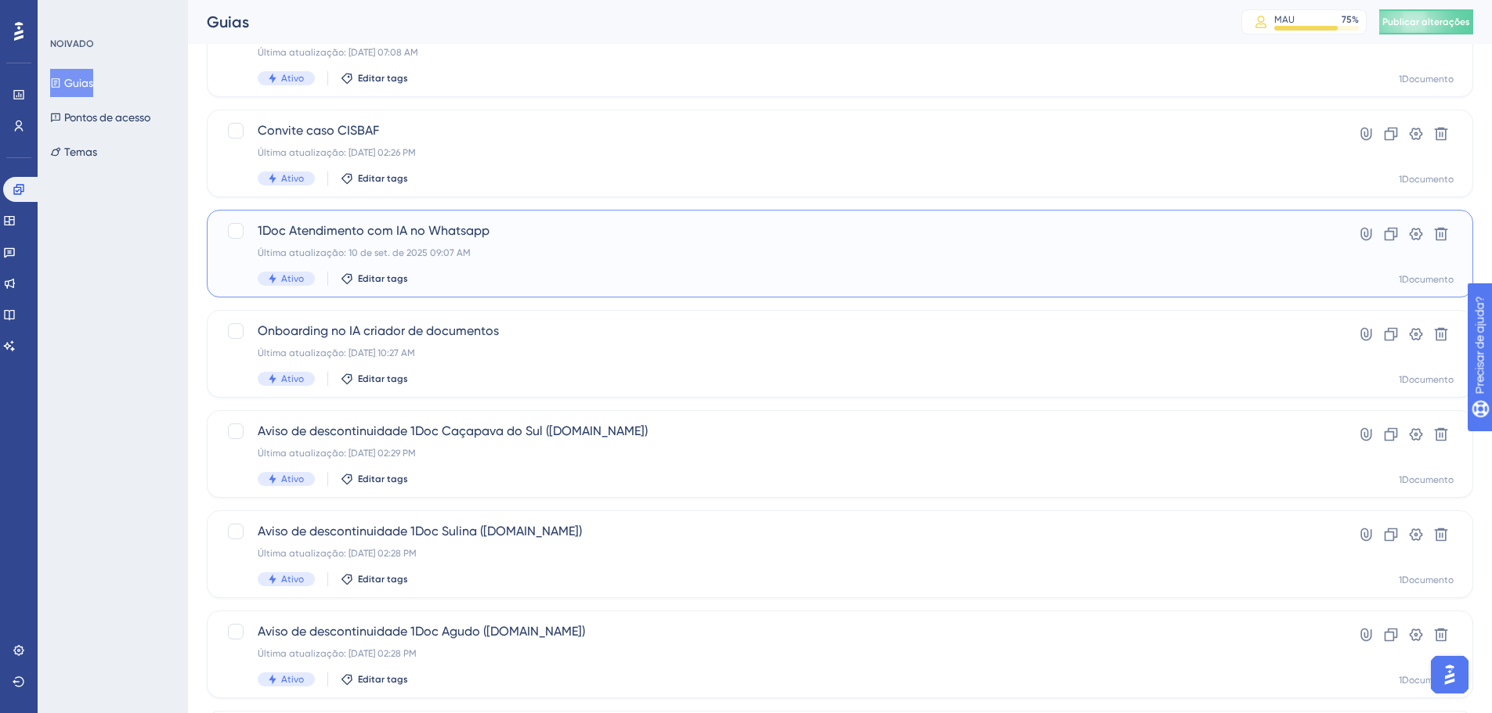
click at [450, 243] on div "1Doc Atendimento com IA no Whatsapp Última atualização: 10 de set. de 2025 09:0…" at bounding box center [777, 254] width 1039 height 64
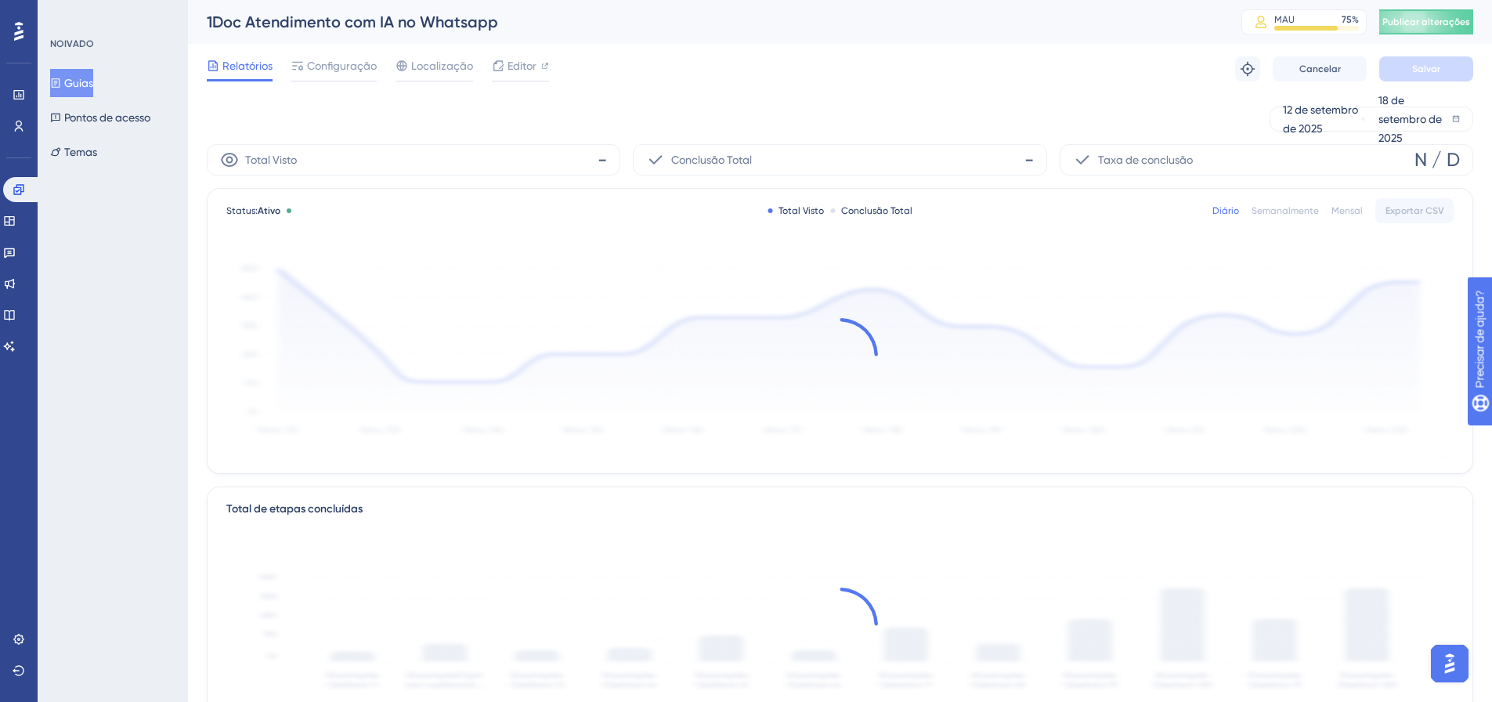
click at [375, 31] on div "1Doc Atendimento com IA no Whatsapp" at bounding box center [704, 22] width 995 height 22
click at [381, 28] on font "1Doc Atendimento com IA no Whatsapp" at bounding box center [352, 22] width 291 height 19
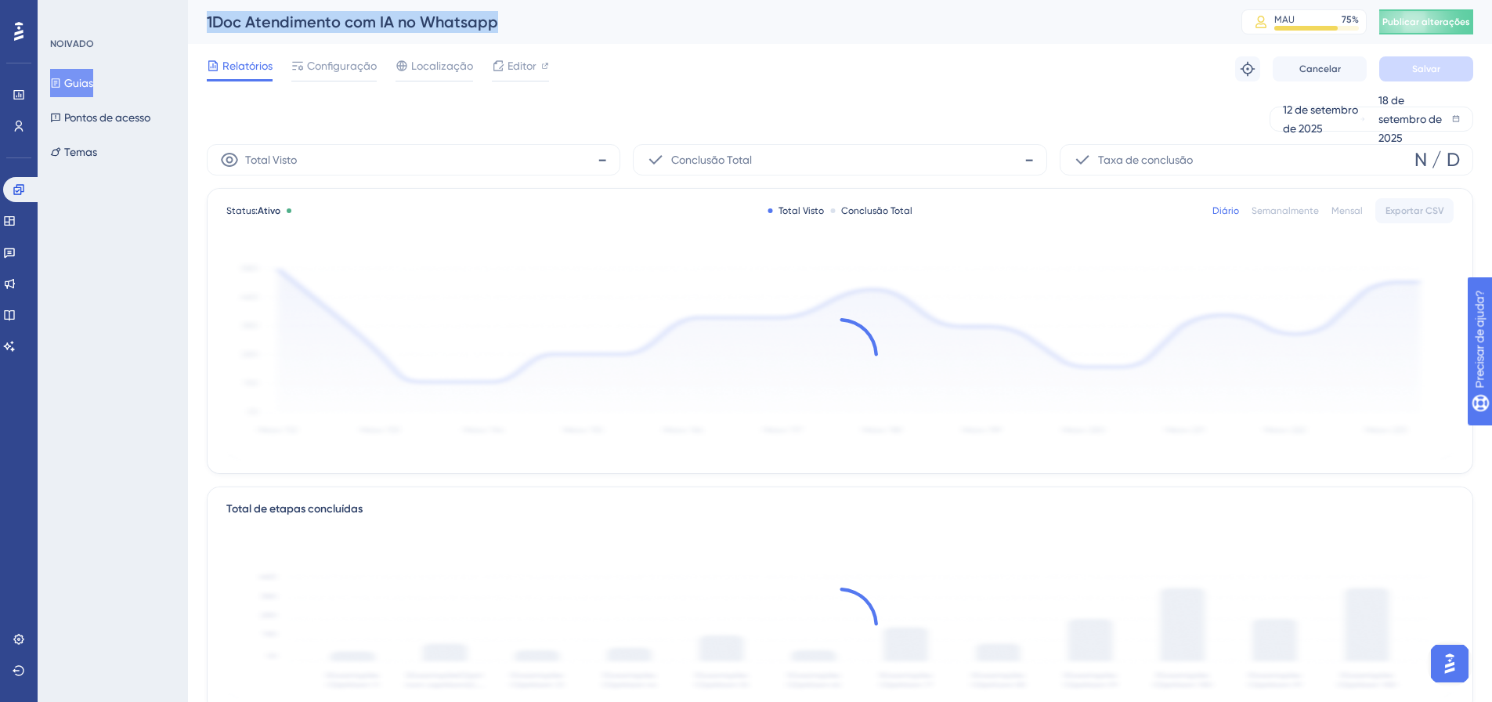
copy div "1Doc Atendimento com IA no Whatsapp"
click at [19, 134] on link at bounding box center [19, 126] width 13 height 25
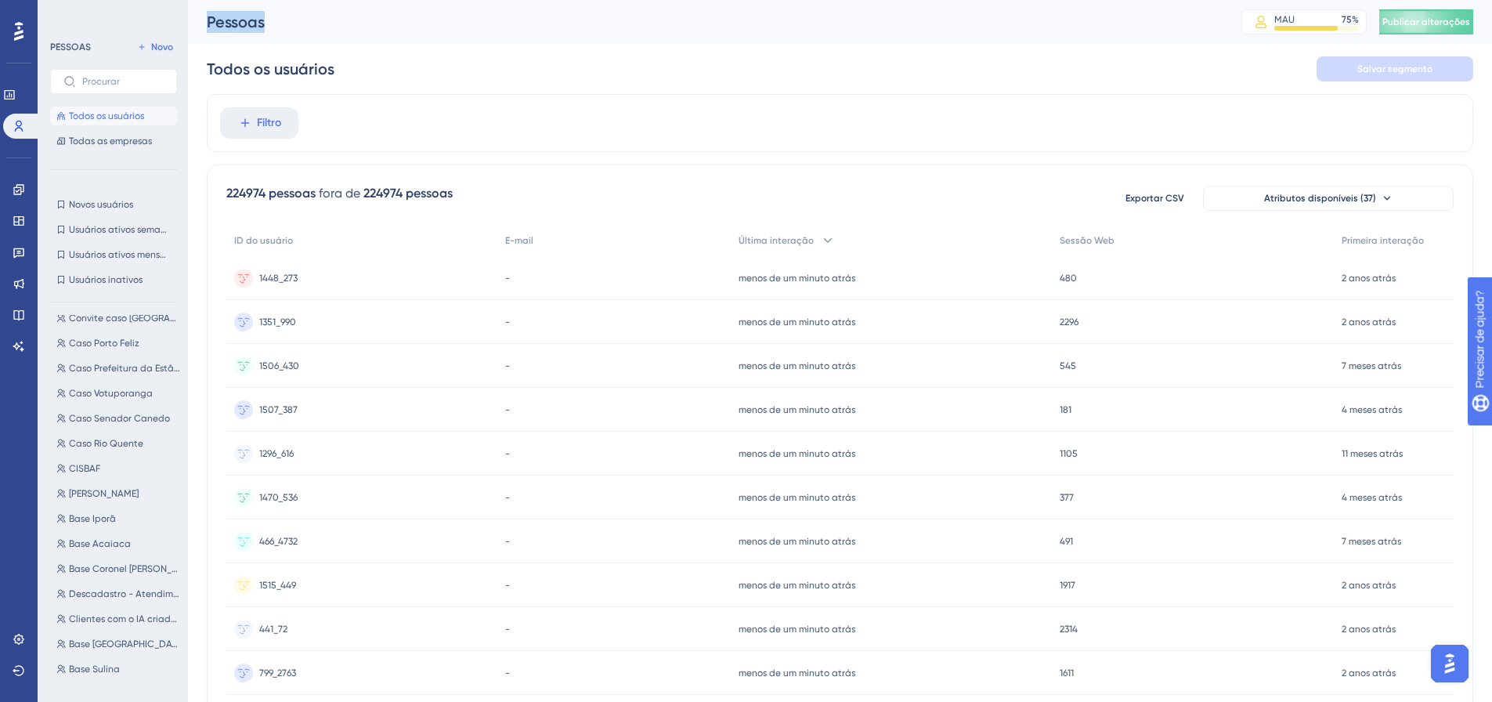
scroll to position [391, 0]
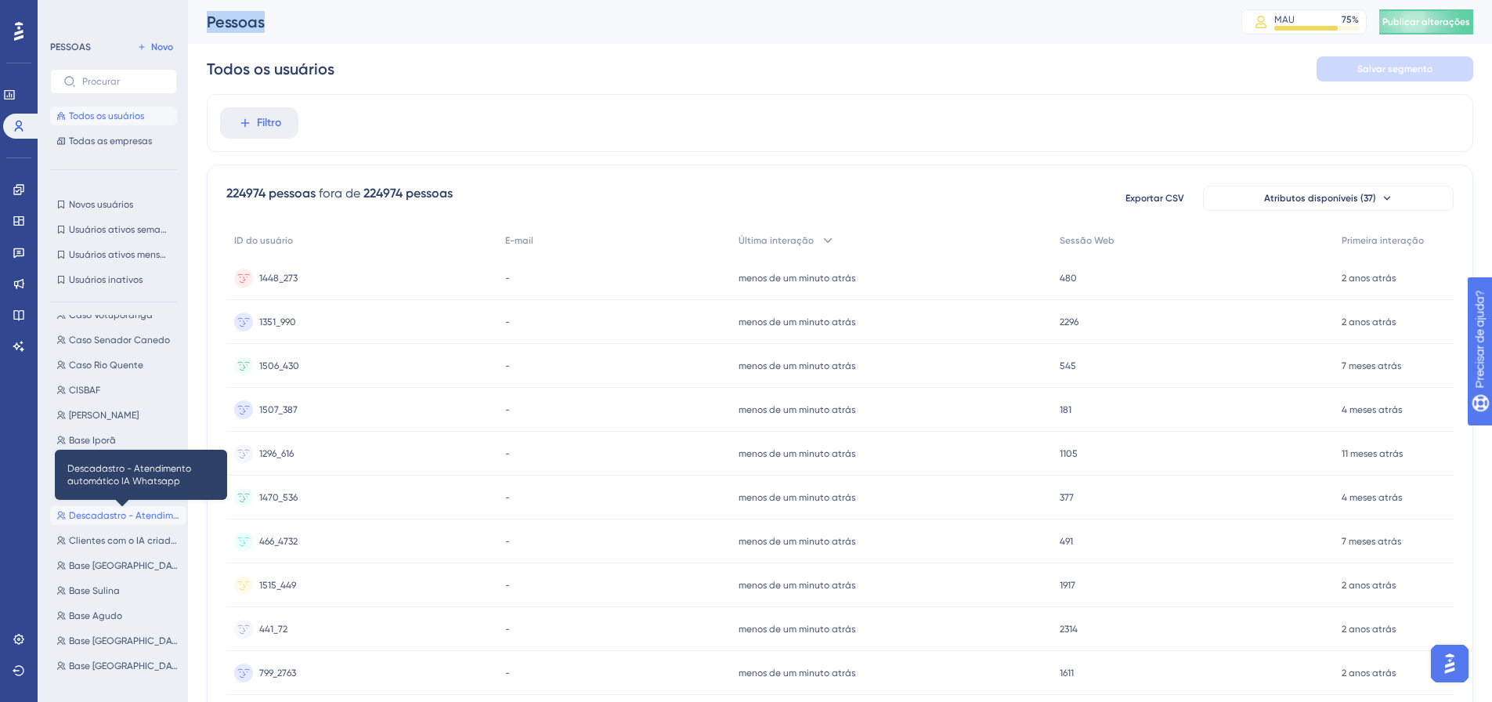
click at [116, 513] on font "Descadastro - Atendimento automático IA Whatsapp" at bounding box center [189, 515] width 240 height 11
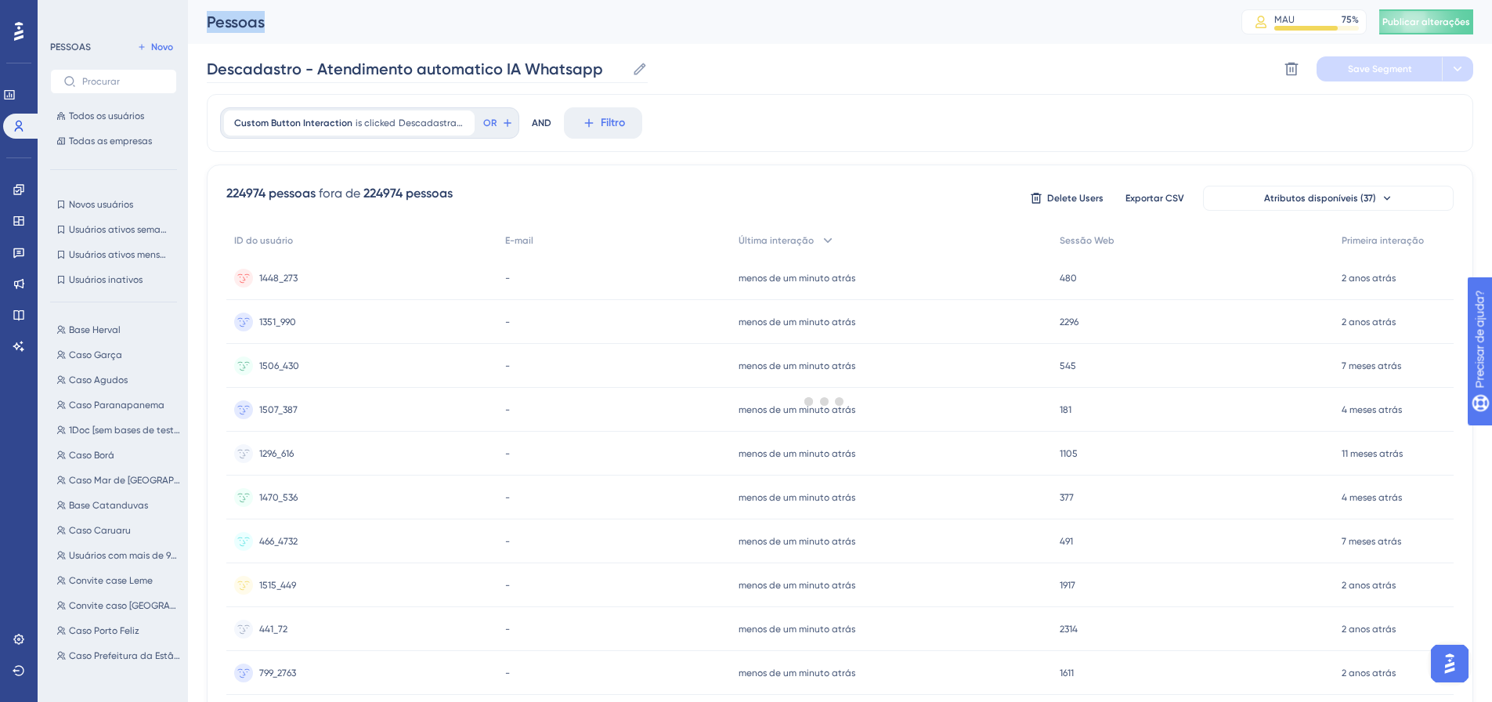
scroll to position [0, 0]
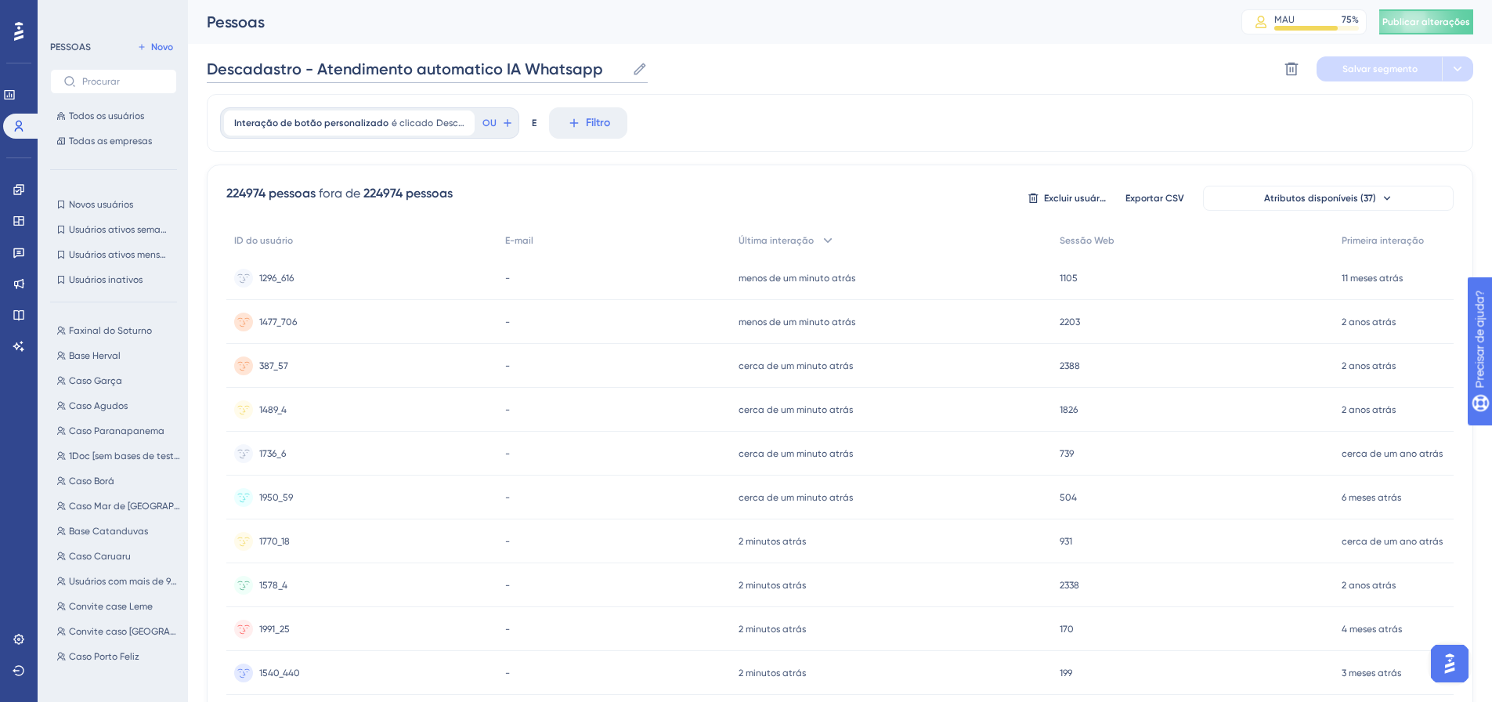
click at [287, 65] on input "Descadastro - Atendimento automatico IA Whatsapp" at bounding box center [416, 69] width 419 height 22
click at [156, 41] on span "Novo" at bounding box center [162, 47] width 22 height 13
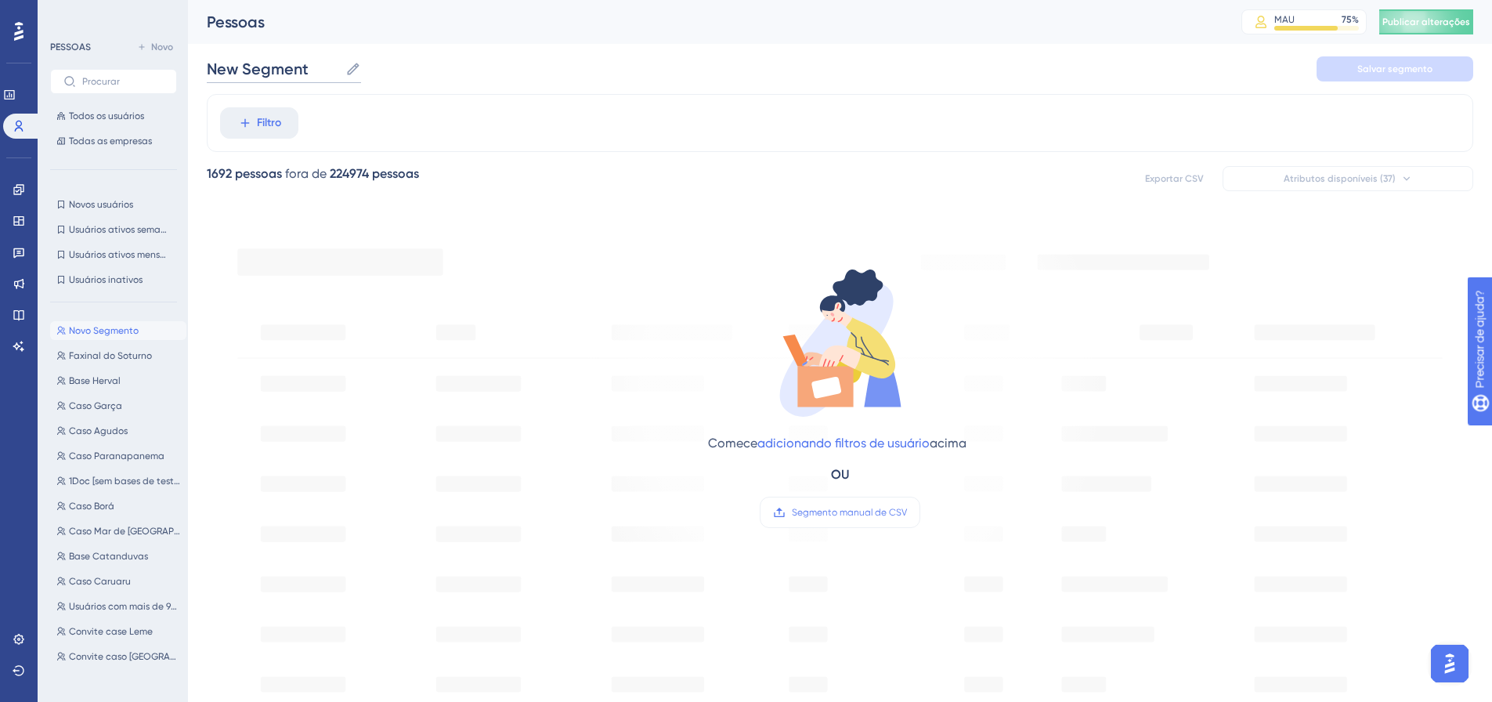
click at [298, 70] on input "New Segment" at bounding box center [273, 69] width 132 height 22
paste input "Descadastro - Atendimento automatico IA Whatsapp"
drag, startPoint x: 318, startPoint y: 70, endPoint x: 610, endPoint y: 69, distance: 292.1
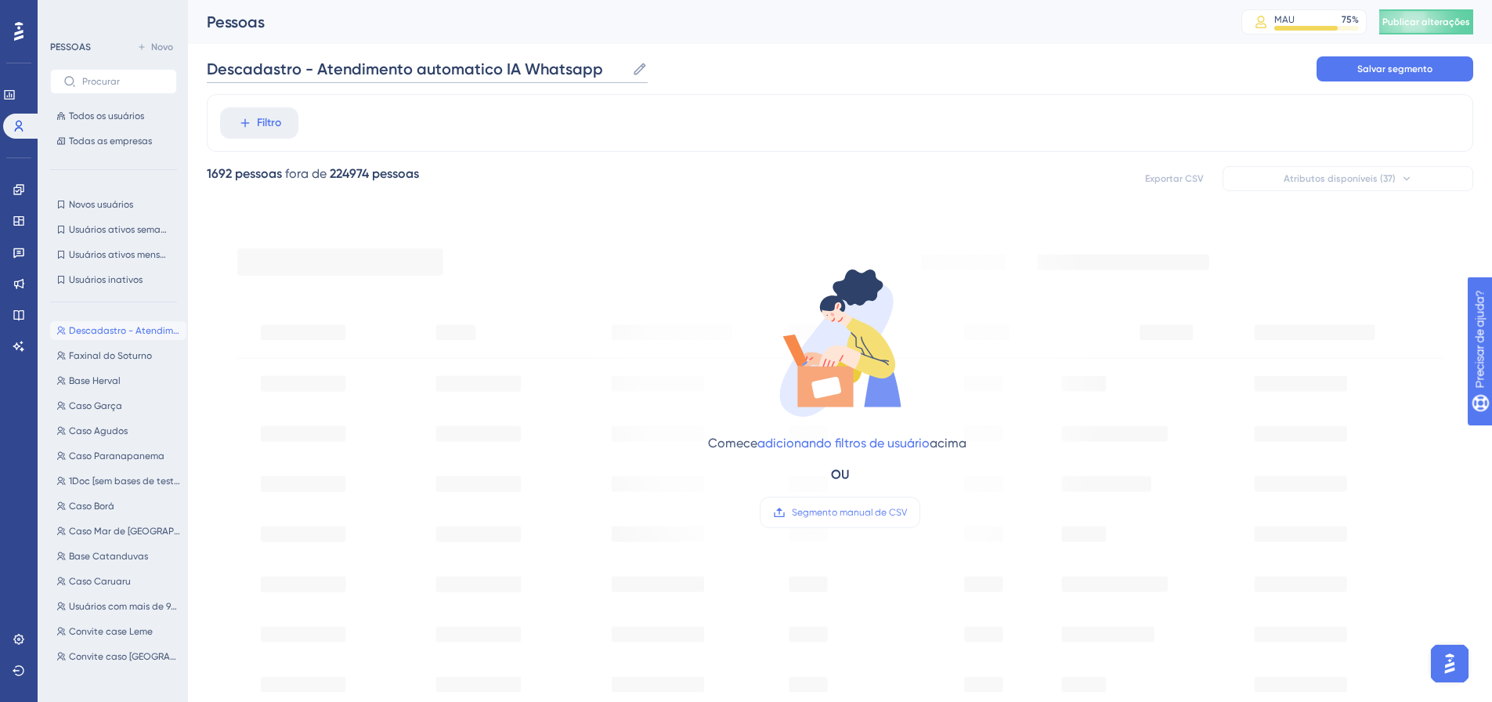
click at [610, 69] on input "Descadastro - Atendimento automatico IA Whatsapp" at bounding box center [416, 69] width 419 height 22
type input "Descadastro - Teste Carlos"
click at [279, 108] on button "Filtro" at bounding box center [259, 122] width 78 height 31
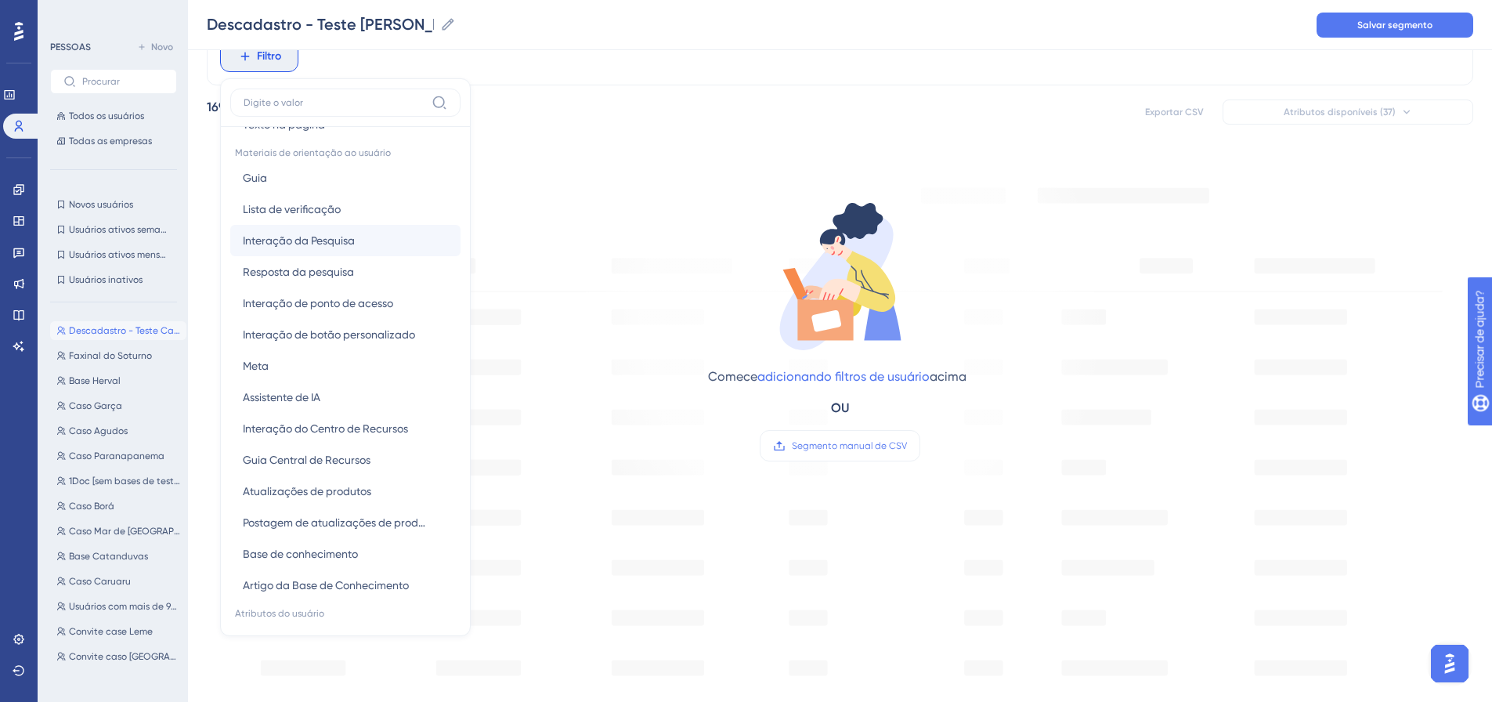
scroll to position [235, 0]
click at [384, 337] on font "Interação de botão personalizado" at bounding box center [329, 336] width 172 height 13
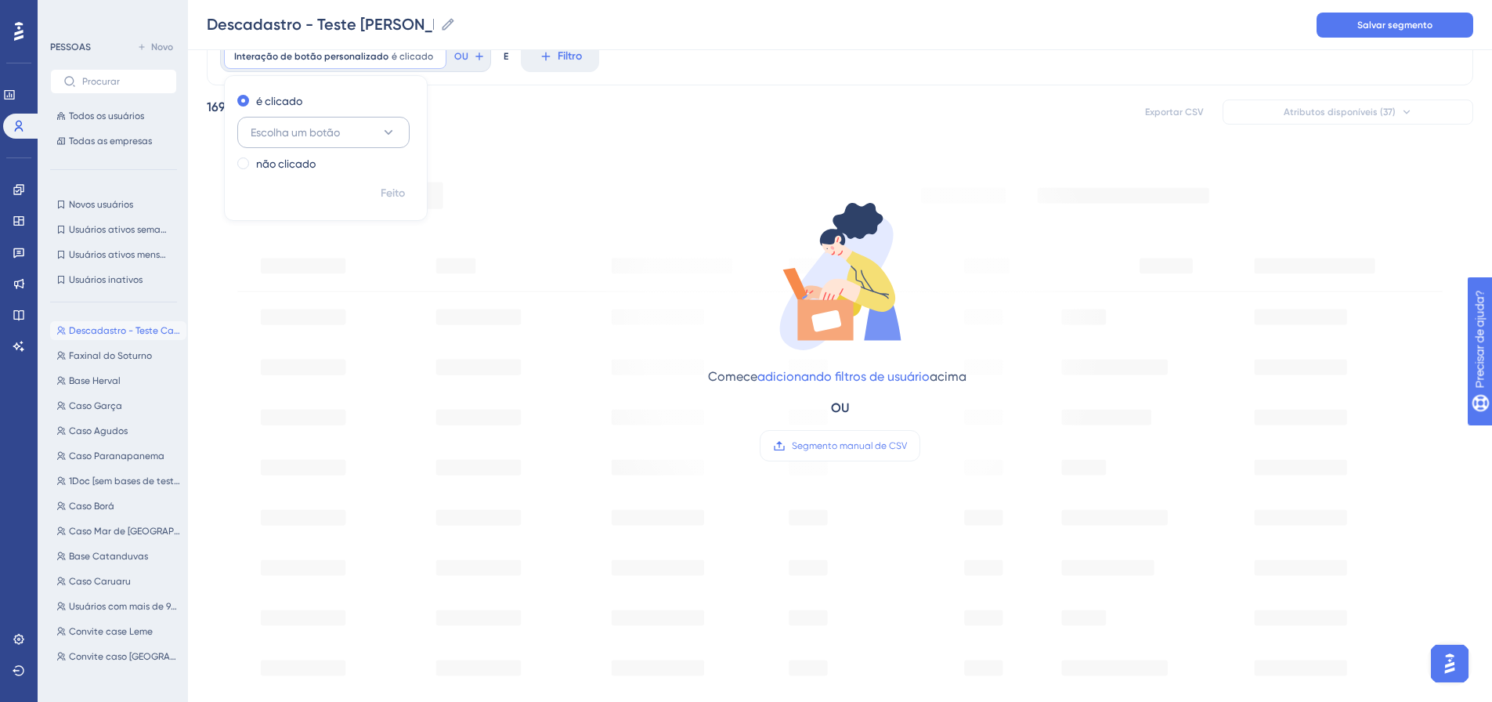
click at [384, 132] on icon at bounding box center [389, 132] width 16 height 16
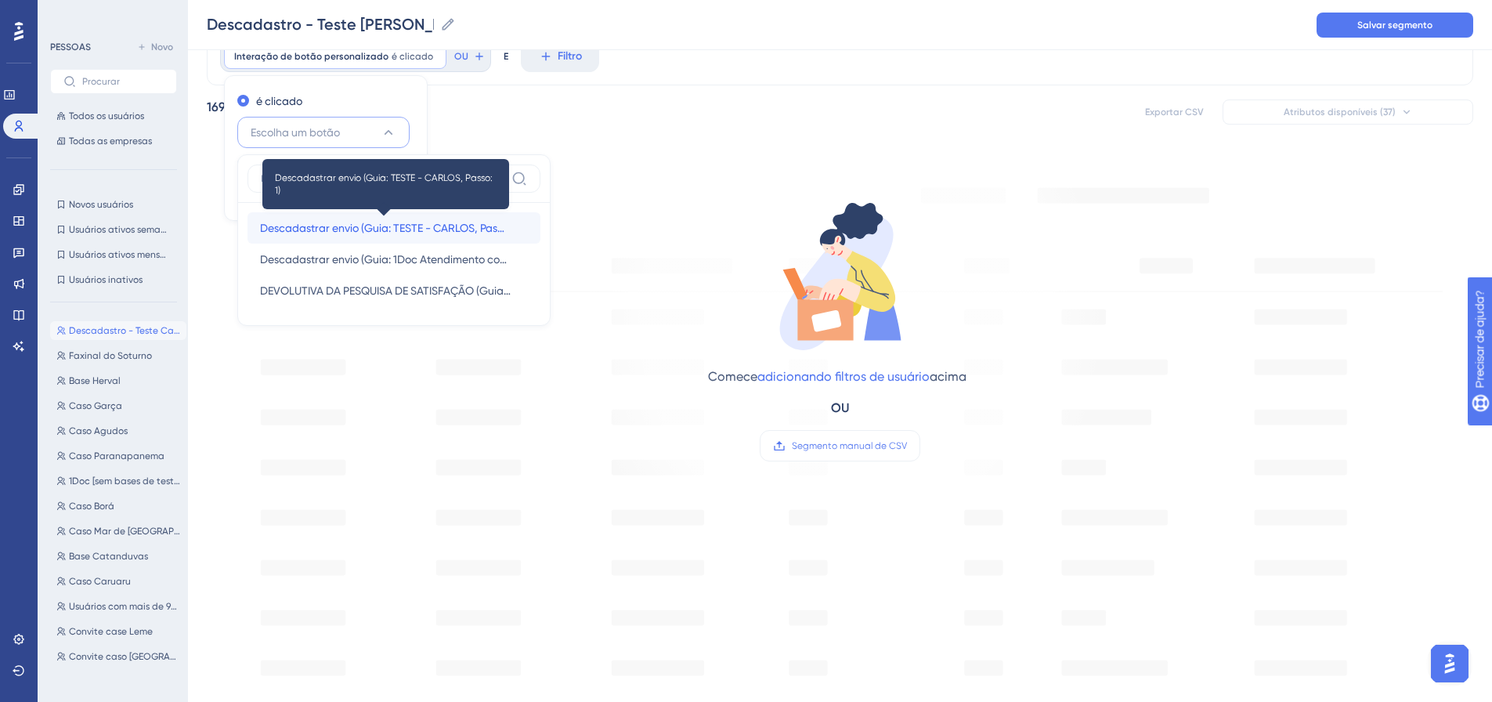
click at [420, 222] on font "Descadastrar envio (Guia: TESTE - CARLOS, Passo: 1)" at bounding box center [390, 228] width 260 height 13
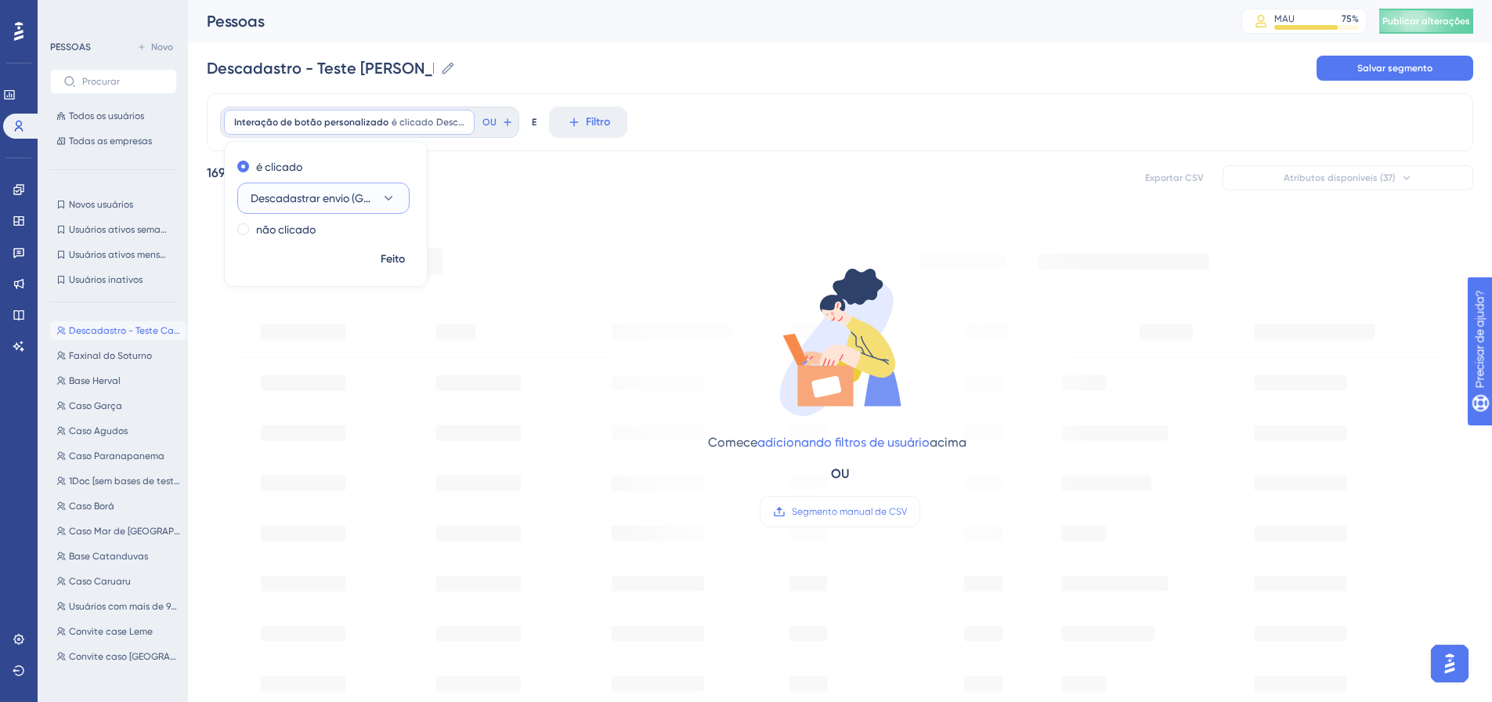
scroll to position [0, 0]
click at [400, 259] on font "Feito" at bounding box center [393, 259] width 24 height 13
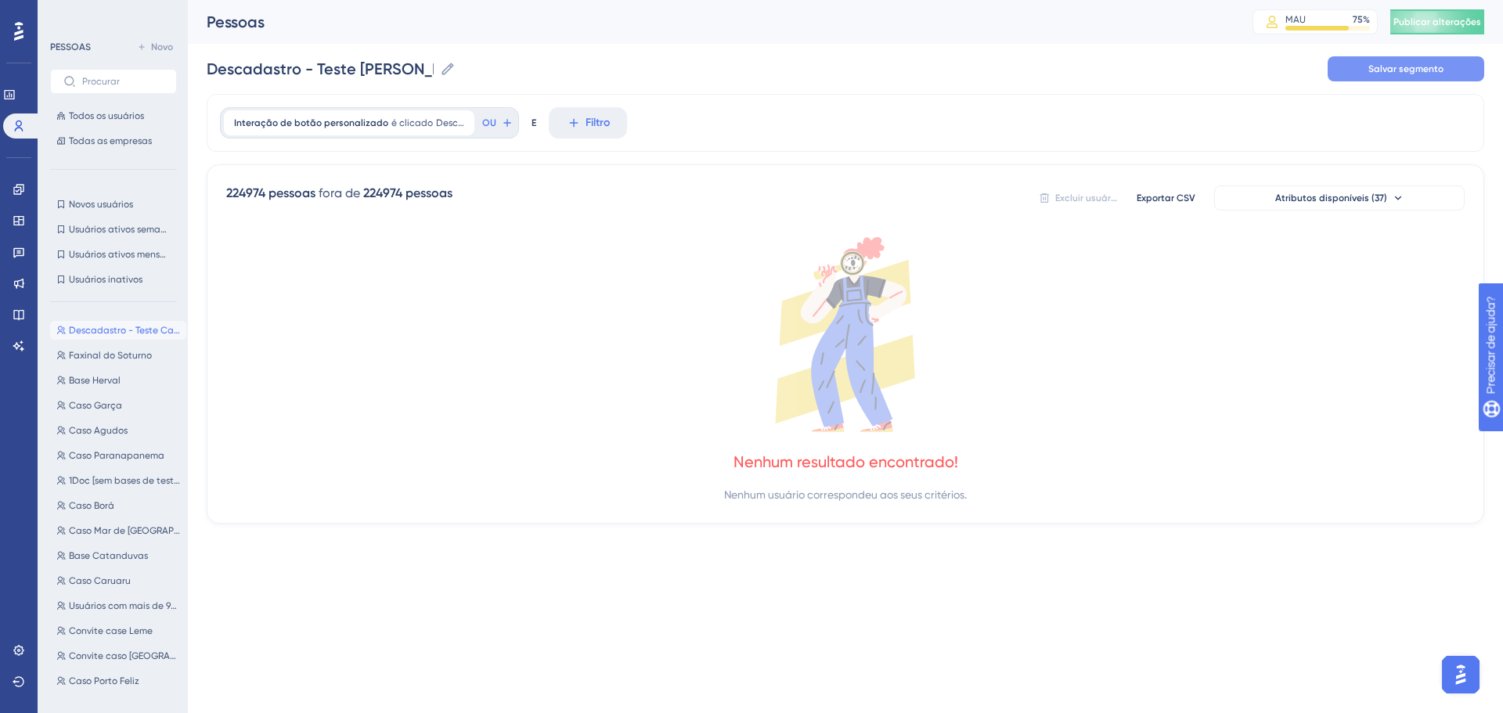
click at [1382, 71] on font "Salvar segmento" at bounding box center [1406, 68] width 75 height 11
type input "Descadastro - Teste Carlos-1"
click at [1426, 20] on font "Publicar alterações" at bounding box center [1438, 21] width 88 height 11
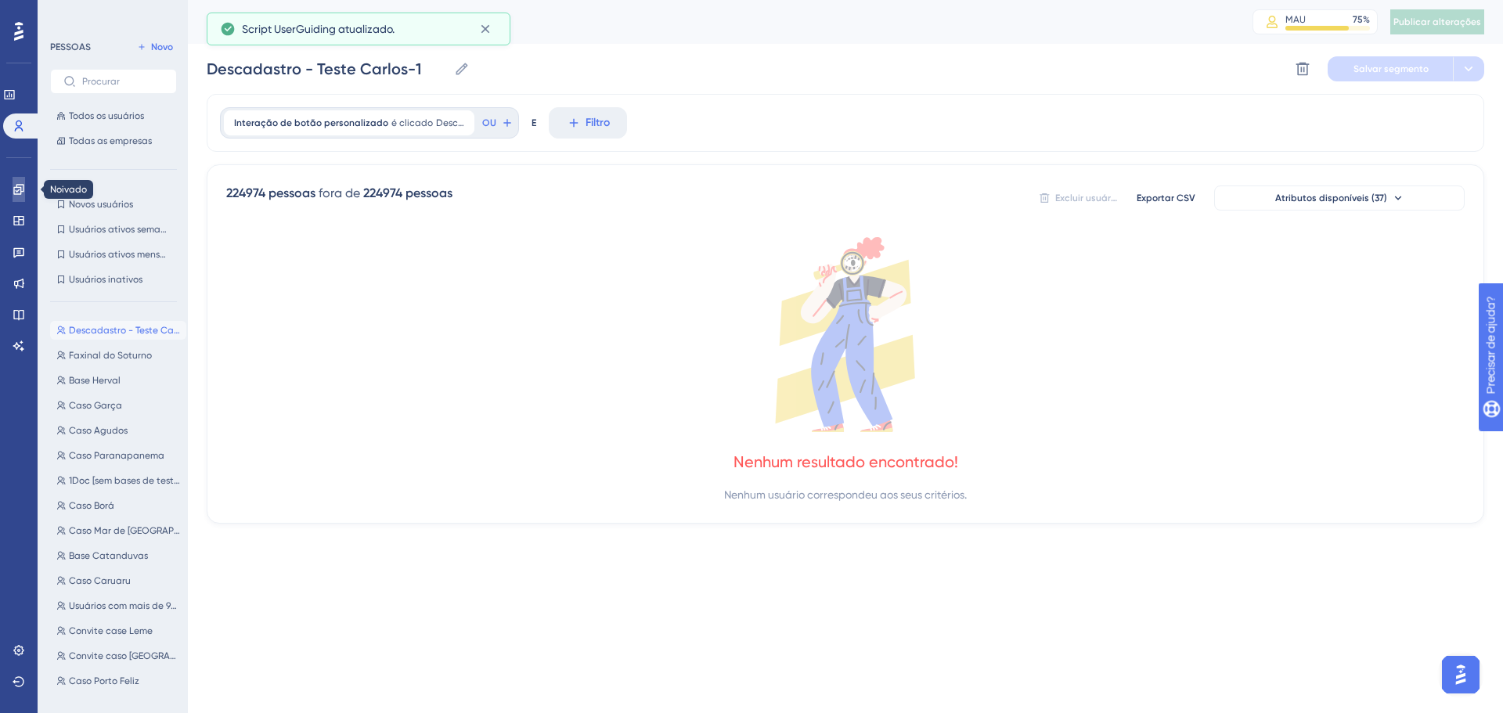
drag, startPoint x: 13, startPoint y: 184, endPoint x: 57, endPoint y: 183, distance: 43.9
click at [13, 184] on icon at bounding box center [19, 189] width 13 height 13
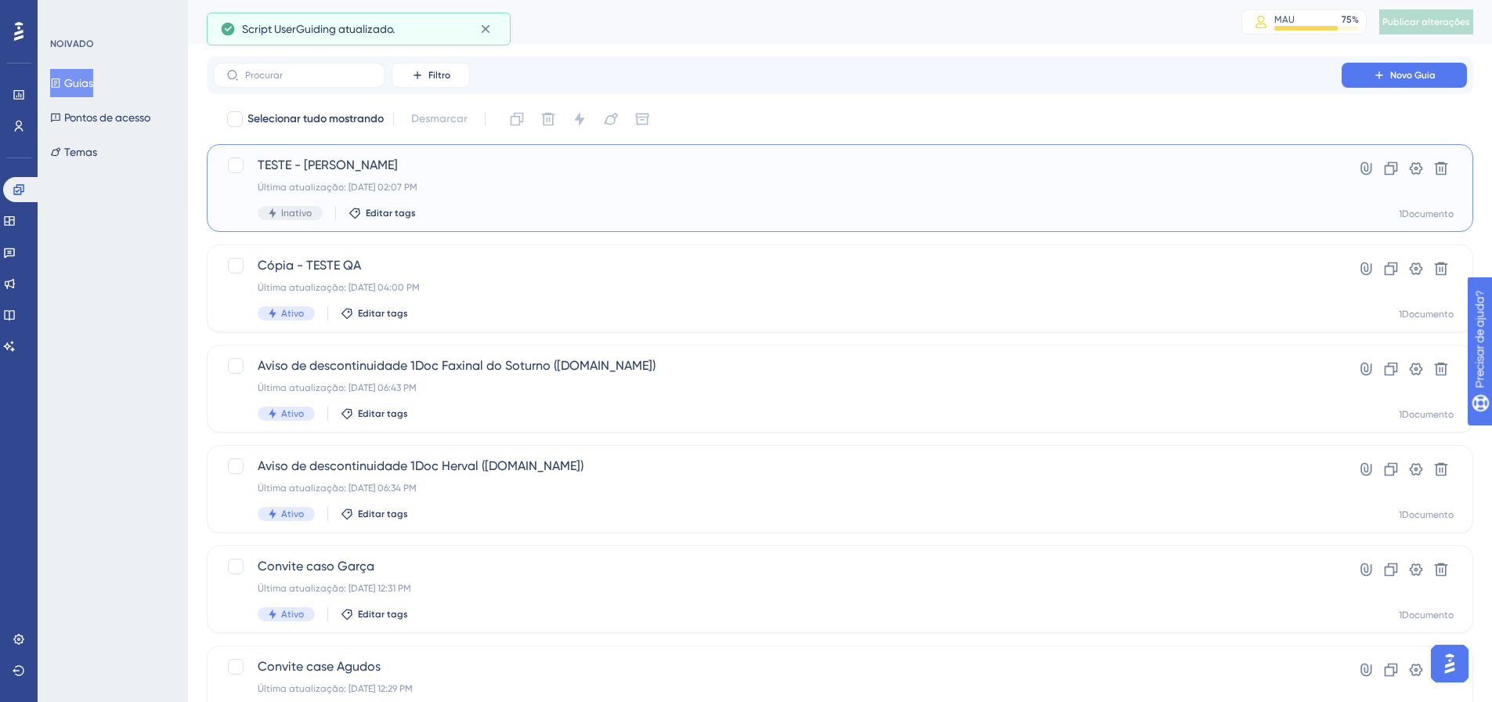
click at [352, 175] on div "TESTE - CARLOS Última atualização: 18 de set. de 2025 02:07 PM Inativo Editar t…" at bounding box center [777, 188] width 1039 height 64
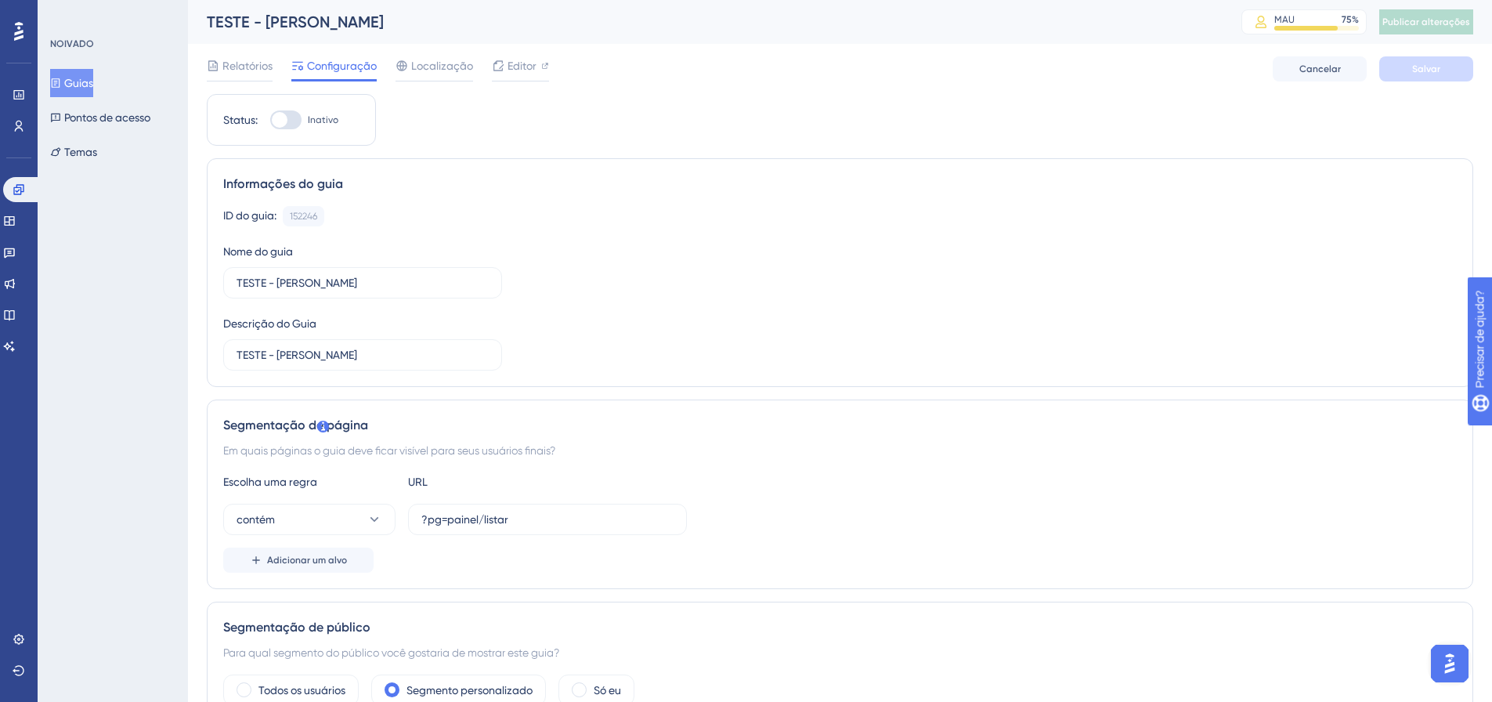
click at [279, 126] on div at bounding box center [280, 120] width 16 height 16
click at [270, 121] on input "Inativo" at bounding box center [269, 120] width 1 height 1
click at [1428, 63] on font "Salvar" at bounding box center [1426, 68] width 28 height 11
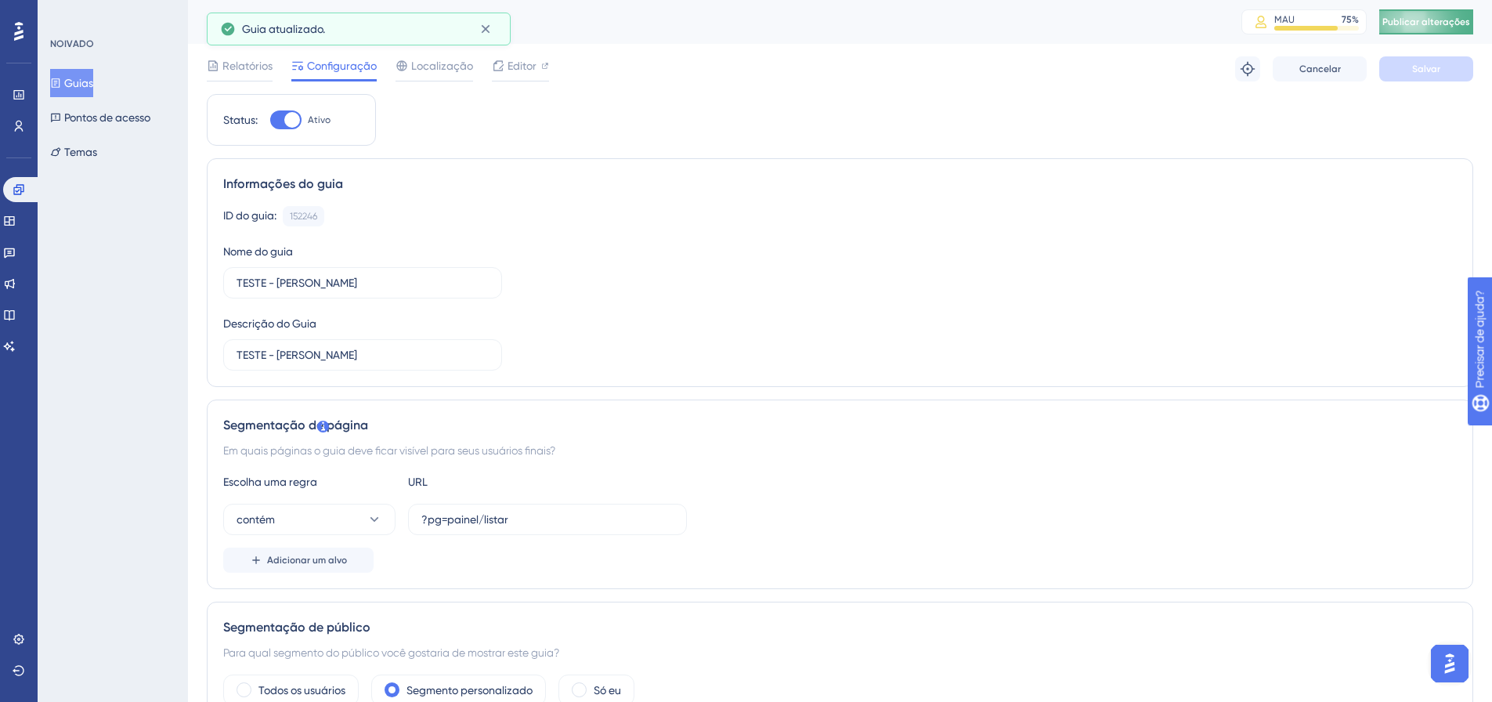
click at [1459, 27] on font "Publicar alterações" at bounding box center [1426, 21] width 88 height 11
click at [287, 125] on div at bounding box center [292, 120] width 16 height 16
click at [270, 121] on input "Ativo" at bounding box center [269, 120] width 1 height 1
checkbox input "false"
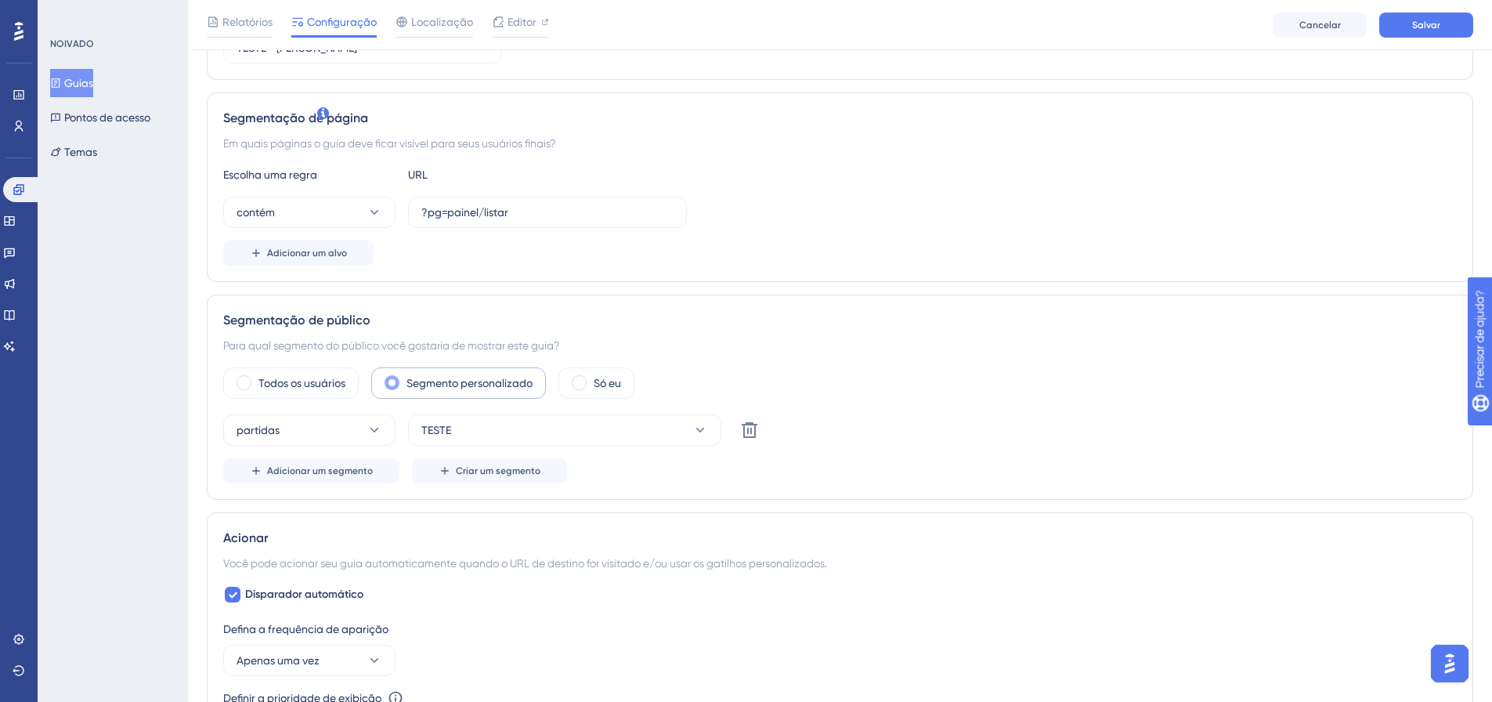
scroll to position [548, 0]
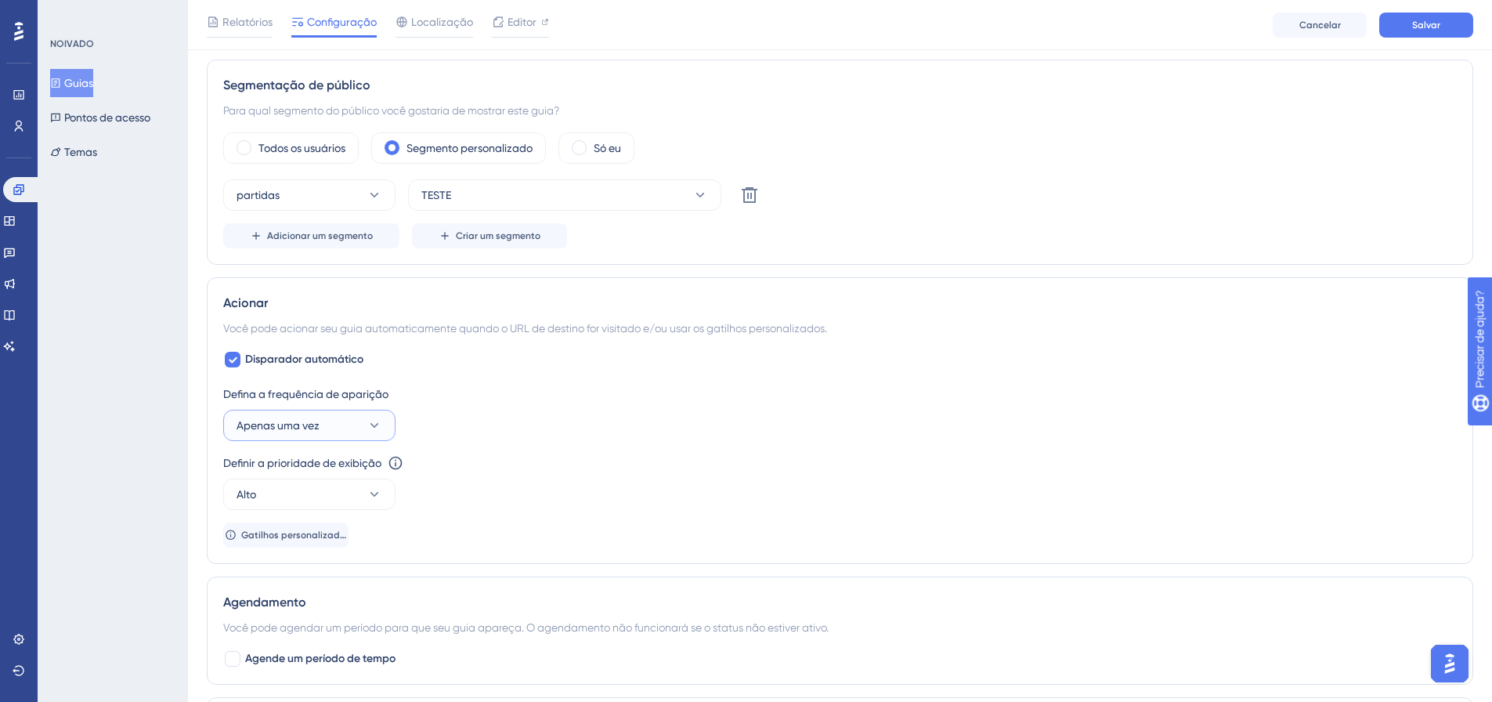
click at [373, 431] on icon at bounding box center [374, 425] width 16 height 16
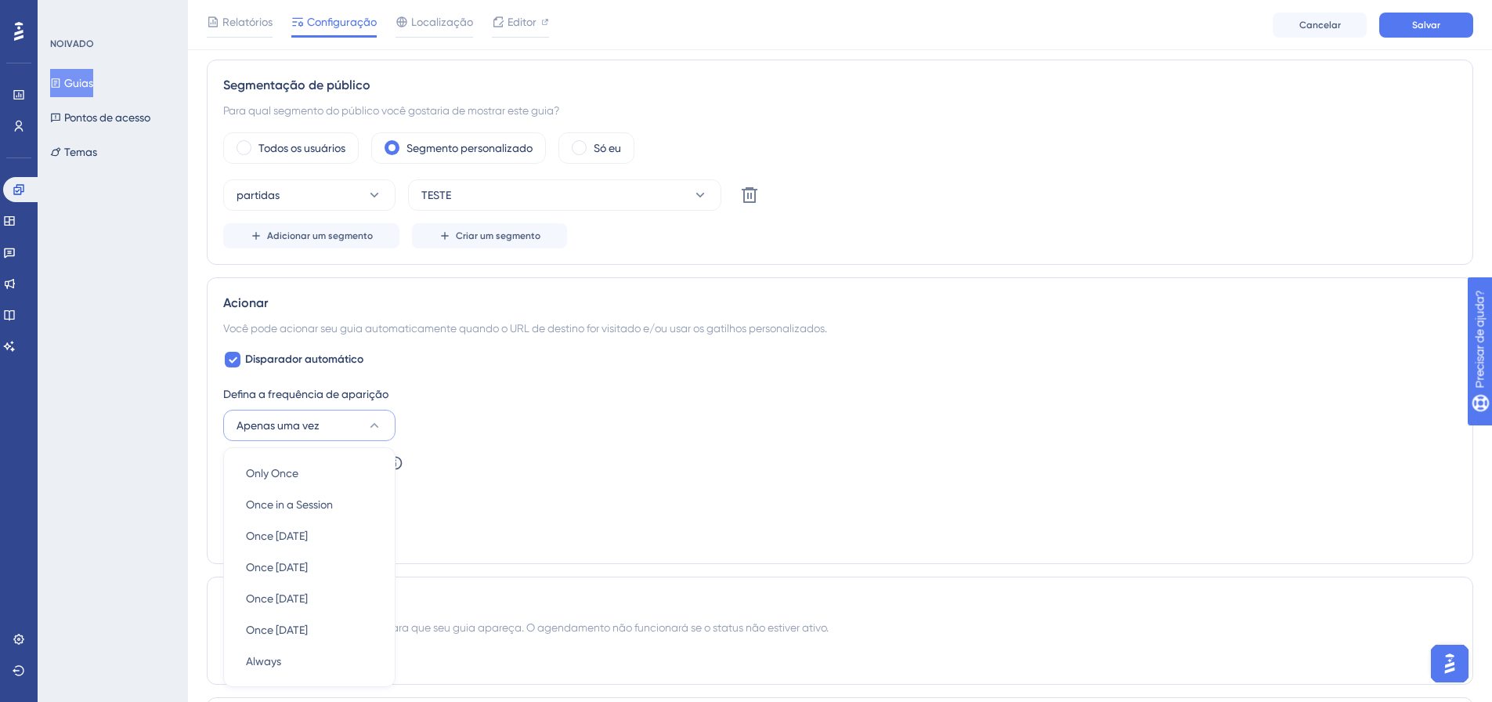
scroll to position [764, 0]
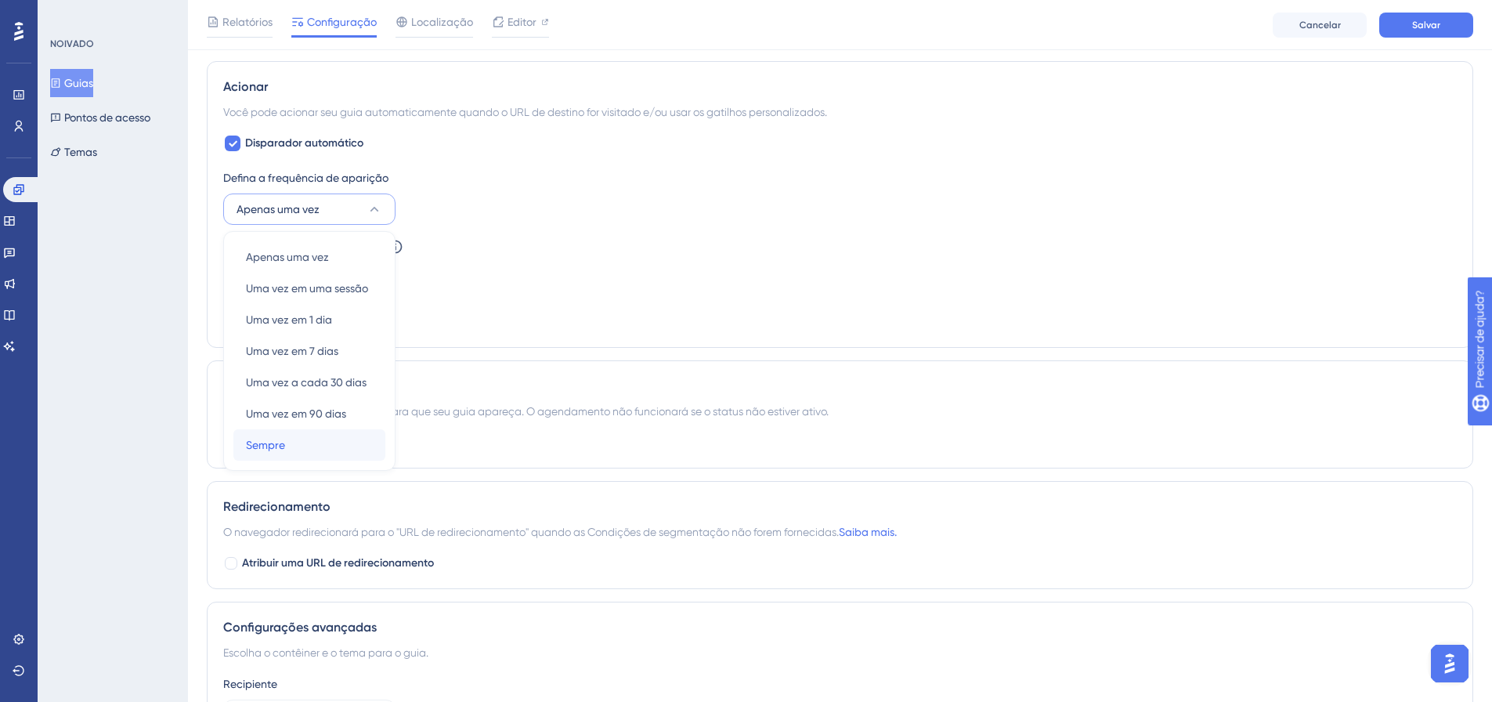
click at [290, 438] on div "Sempre Sempre" at bounding box center [309, 444] width 127 height 31
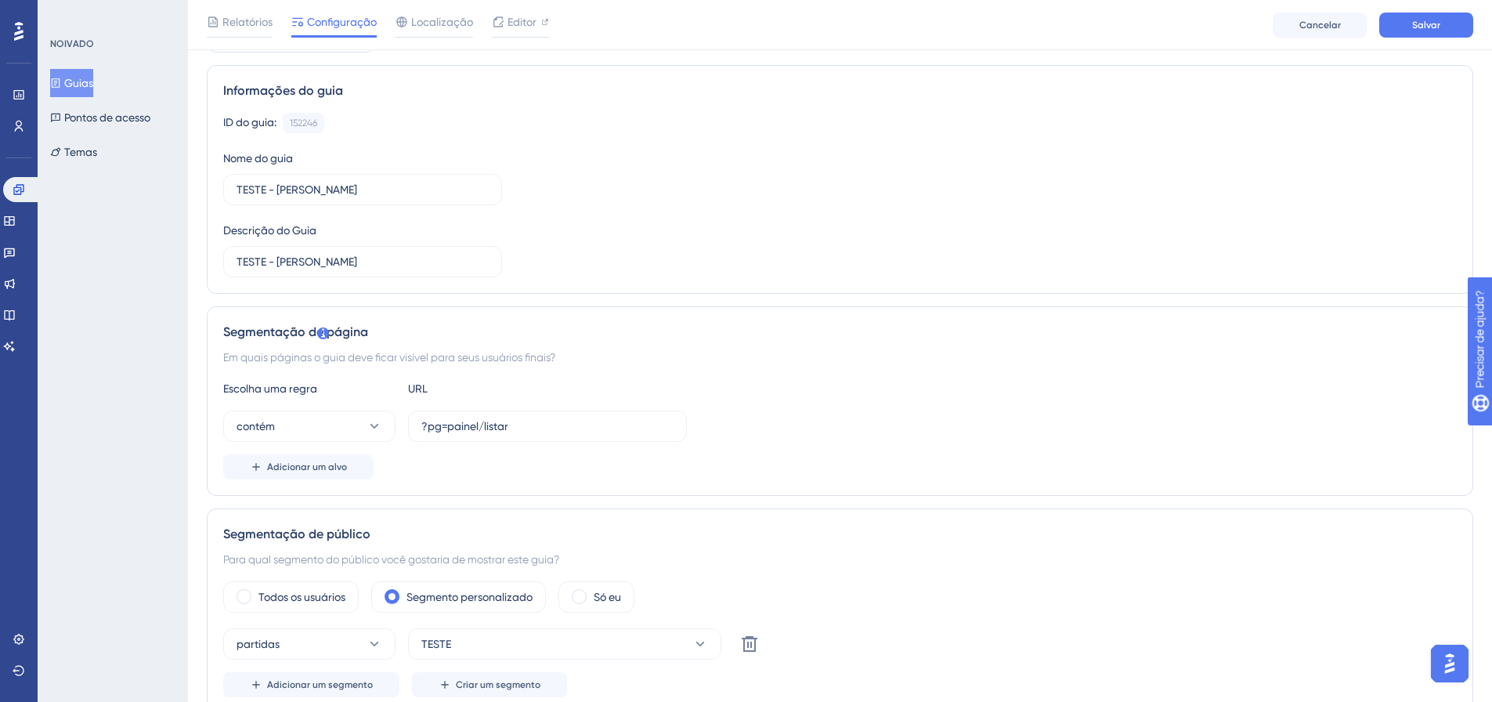
scroll to position [0, 0]
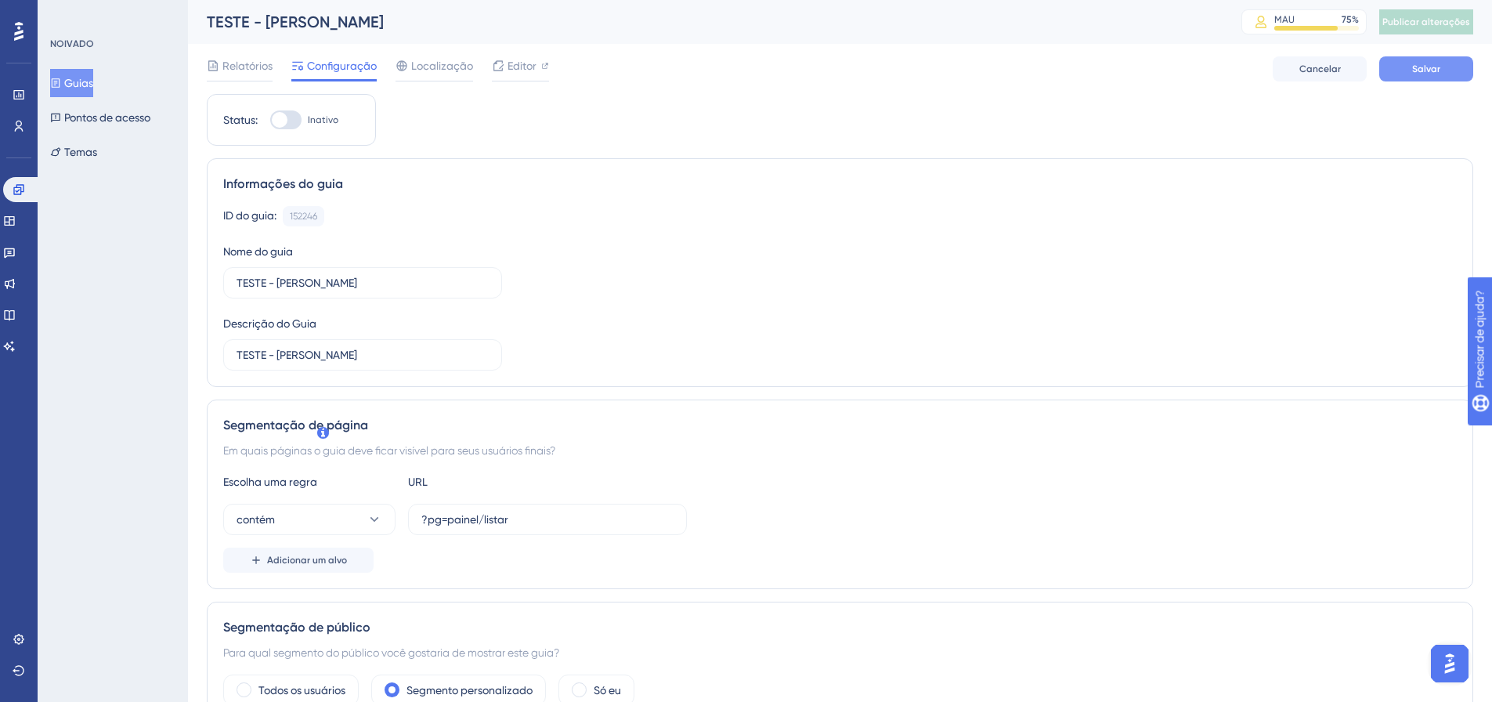
click at [1416, 70] on font "Salvar" at bounding box center [1426, 68] width 28 height 11
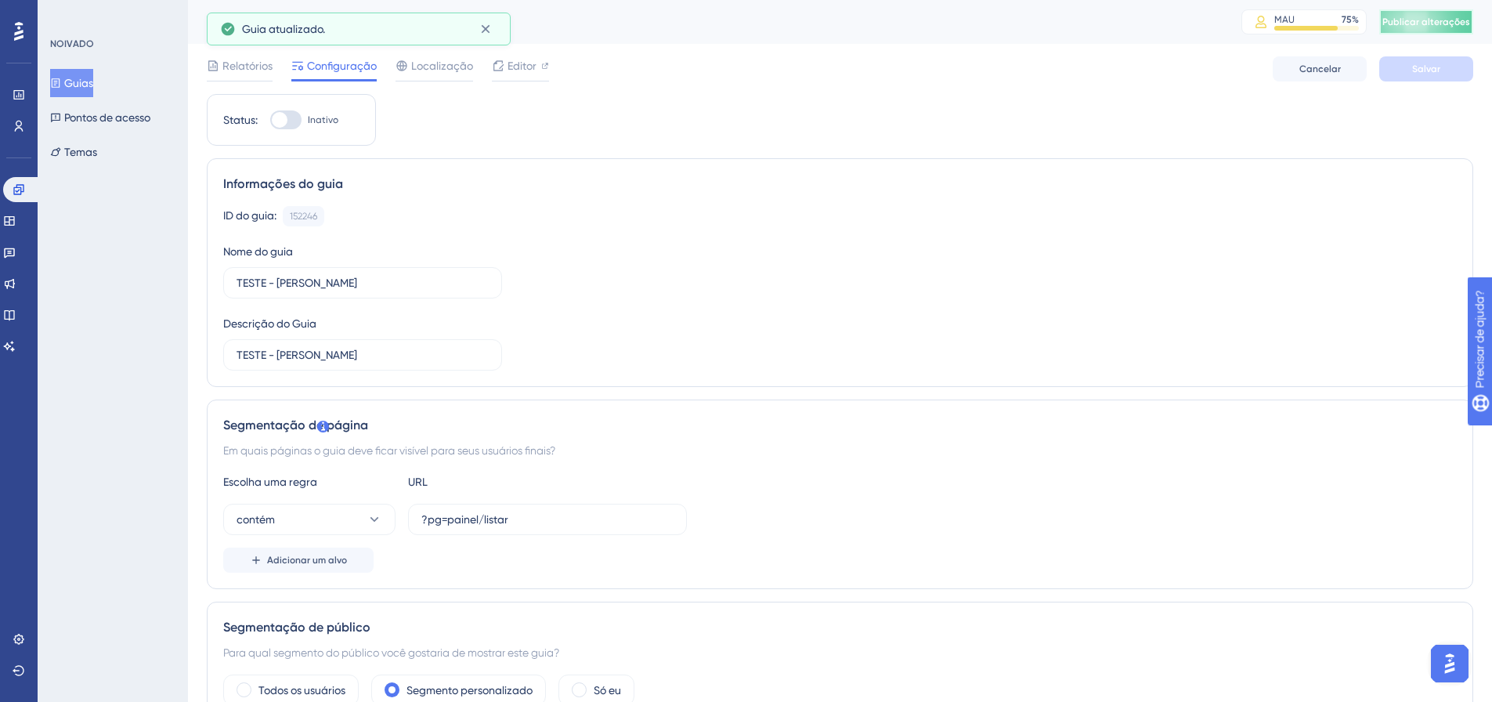
click at [1425, 23] on font "Publicar alterações" at bounding box center [1426, 21] width 88 height 11
click at [1434, 27] on span "Publicar alterações" at bounding box center [1426, 22] width 88 height 13
click at [294, 121] on div at bounding box center [285, 119] width 31 height 19
click at [270, 121] on input "Inativo" at bounding box center [269, 120] width 1 height 1
checkbox input "true"
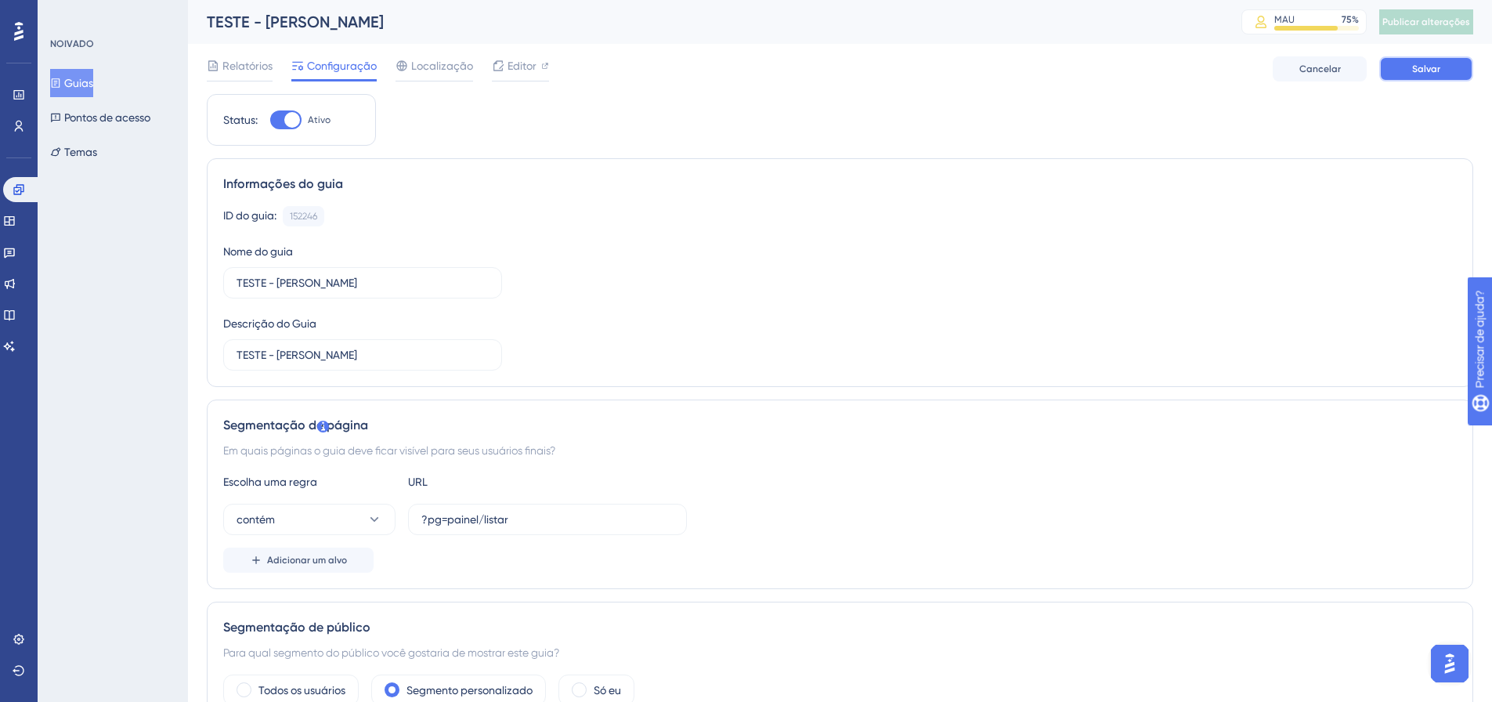
click at [1453, 63] on button "Salvar" at bounding box center [1426, 68] width 94 height 25
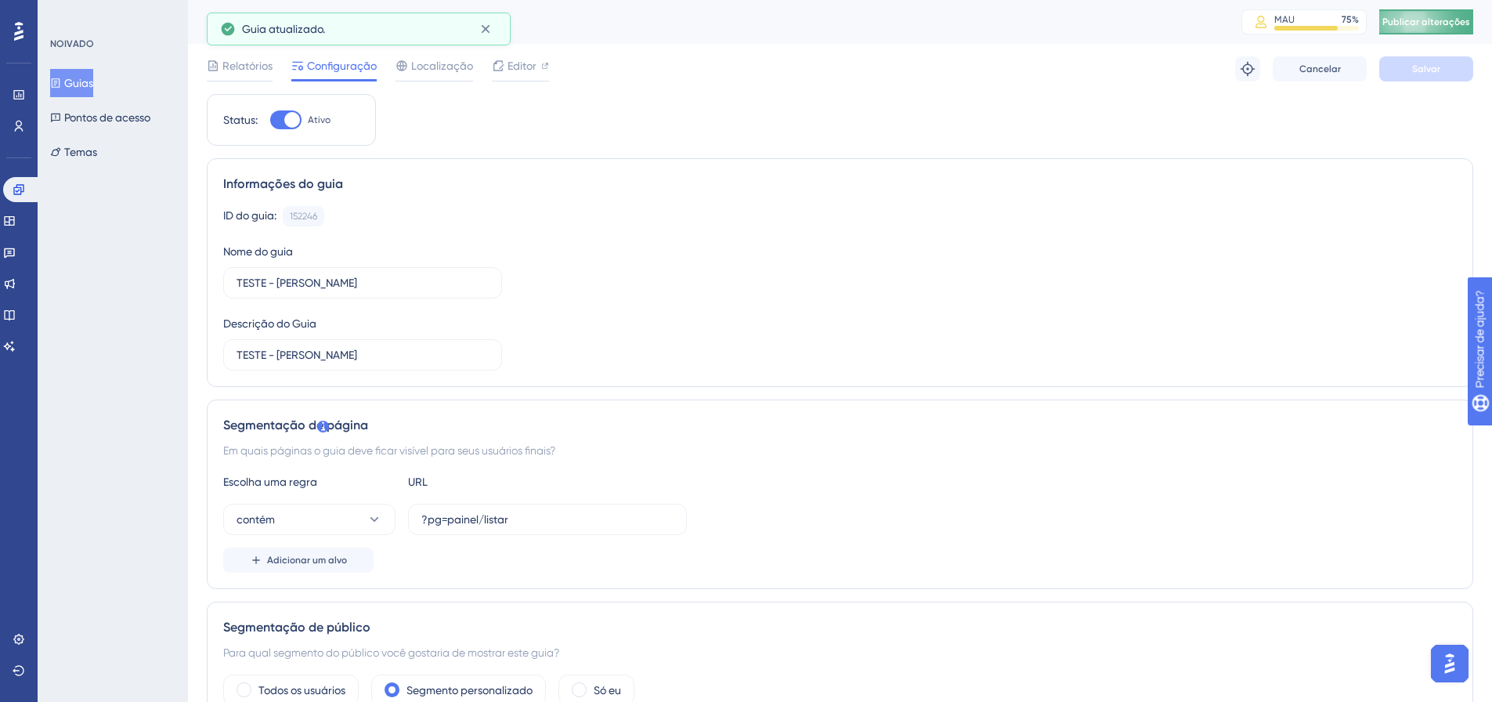
click at [1460, 31] on button "Publicar alterações" at bounding box center [1426, 21] width 94 height 25
